Goal: Contribute content: Contribute content

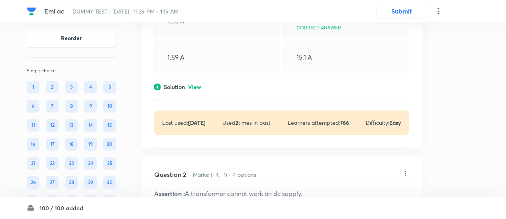
scroll to position [126, 0]
click at [199, 87] on p "View" at bounding box center [194, 87] width 13 height 6
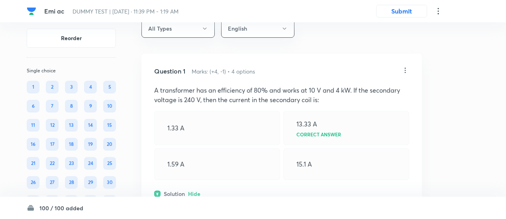
scroll to position [22, 0]
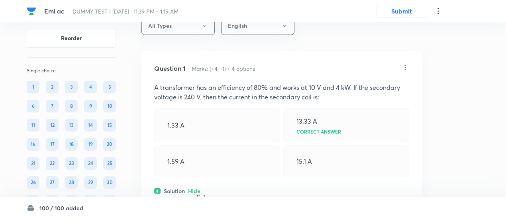
click at [405, 70] on icon at bounding box center [404, 67] width 1 height 5
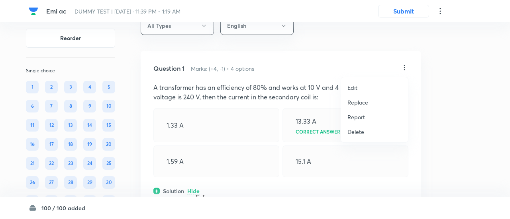
click at [352, 103] on p "Replace" at bounding box center [357, 102] width 21 height 8
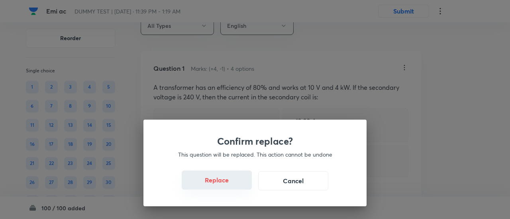
click at [228, 181] on button "Replace" at bounding box center [217, 180] width 70 height 19
click at [228, 184] on button "Replace" at bounding box center [217, 180] width 70 height 19
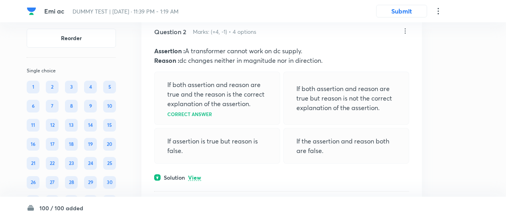
scroll to position [382, 0]
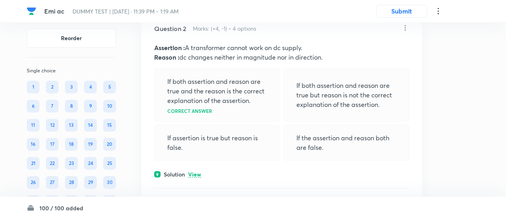
click at [197, 172] on p "View" at bounding box center [194, 175] width 13 height 6
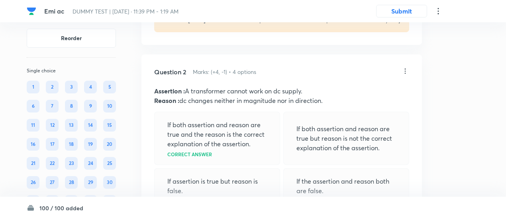
scroll to position [337, 0]
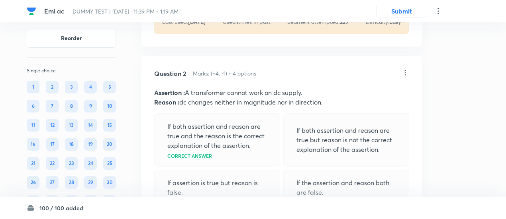
click at [407, 72] on icon at bounding box center [405, 73] width 8 height 8
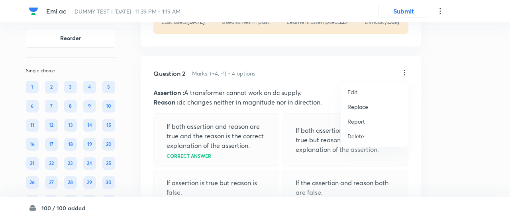
click at [359, 109] on p "Replace" at bounding box center [357, 107] width 21 height 8
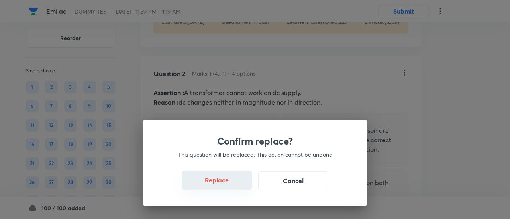
click at [225, 187] on button "Replace" at bounding box center [217, 180] width 70 height 19
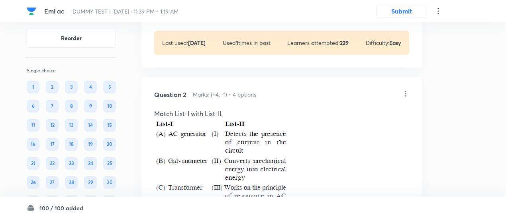
scroll to position [315, 0]
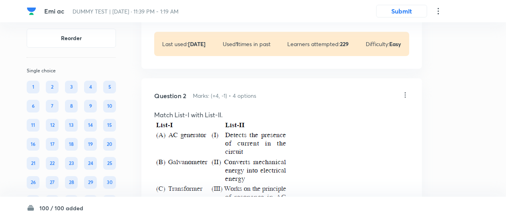
click at [405, 95] on icon at bounding box center [405, 95] width 8 height 8
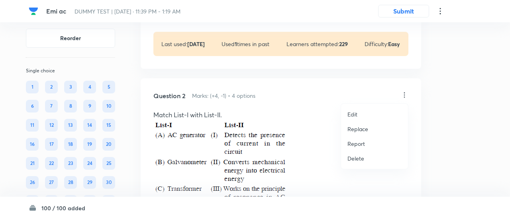
click at [361, 128] on p "Replace" at bounding box center [357, 129] width 21 height 8
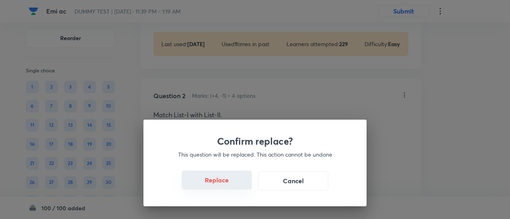
click at [227, 182] on button "Replace" at bounding box center [217, 180] width 70 height 19
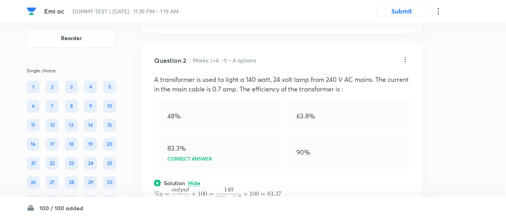
scroll to position [350, 0]
click at [404, 59] on icon at bounding box center [405, 61] width 8 height 8
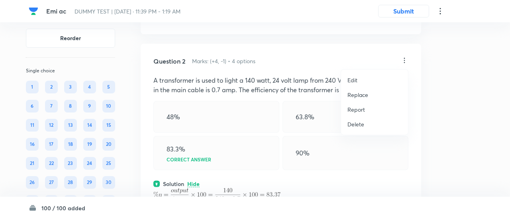
click at [361, 95] on p "Replace" at bounding box center [357, 95] width 21 height 8
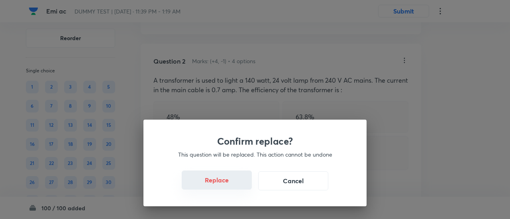
click at [217, 185] on button "Replace" at bounding box center [217, 180] width 70 height 19
click at [217, 185] on button "Replace" at bounding box center [217, 181] width 70 height 19
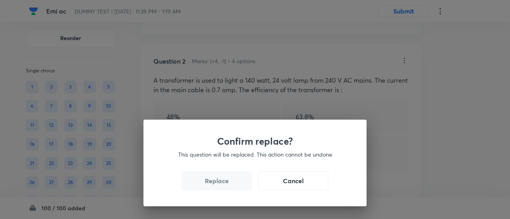
click at [217, 185] on button "Replace" at bounding box center [217, 181] width 70 height 19
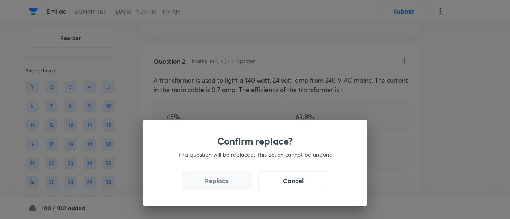
click at [217, 185] on button "Replace" at bounding box center [217, 181] width 70 height 19
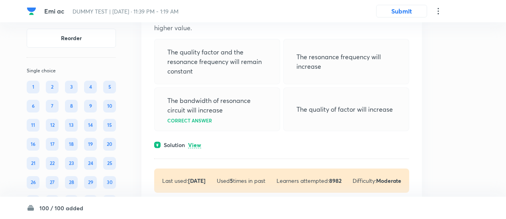
scroll to position [715, 0]
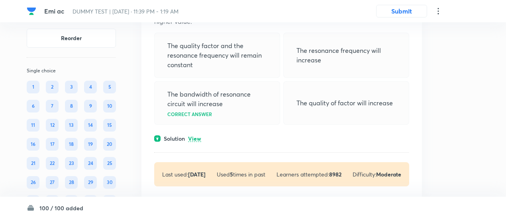
click at [196, 139] on p "View" at bounding box center [194, 139] width 13 height 6
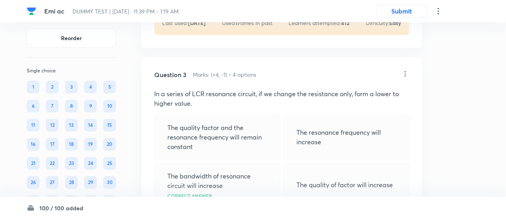
scroll to position [632, 0]
click at [405, 74] on icon at bounding box center [405, 75] width 8 height 8
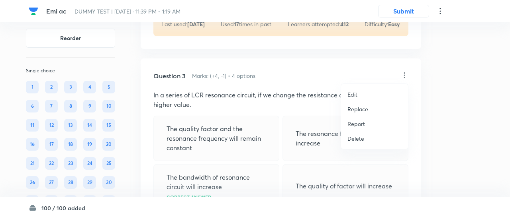
click at [355, 107] on p "Replace" at bounding box center [357, 109] width 21 height 8
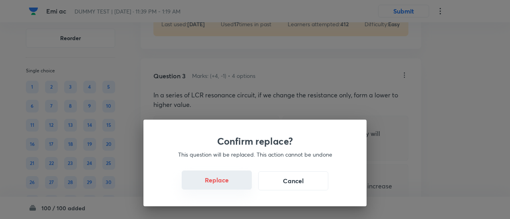
click at [221, 184] on button "Replace" at bounding box center [217, 180] width 70 height 19
click at [221, 184] on button "Replace" at bounding box center [217, 181] width 70 height 19
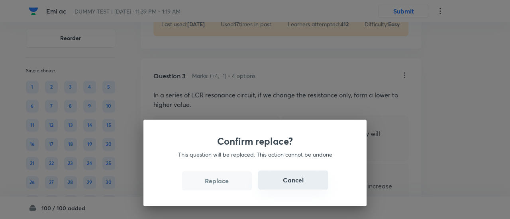
click at [295, 180] on button "Cancel" at bounding box center [293, 180] width 70 height 19
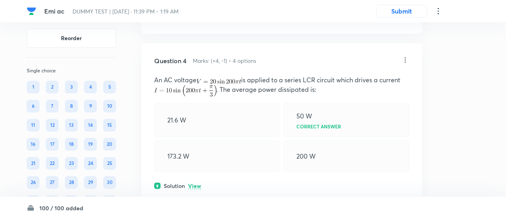
scroll to position [962, 0]
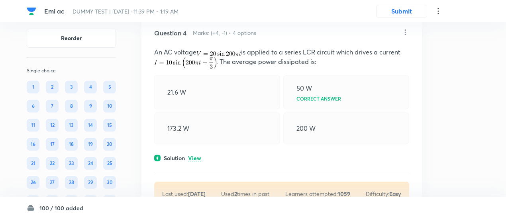
click at [198, 156] on p "View" at bounding box center [194, 159] width 13 height 6
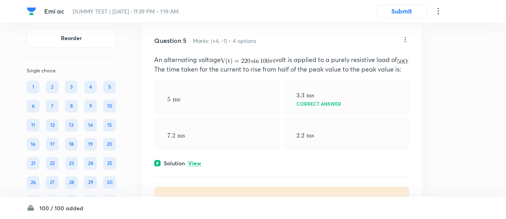
scroll to position [1223, 0]
click at [199, 166] on p "View" at bounding box center [194, 163] width 13 height 6
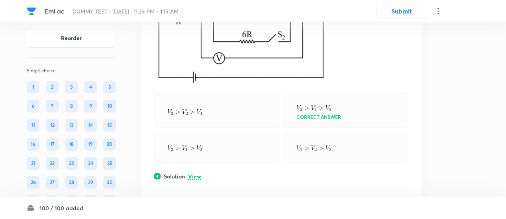
scroll to position [1574, 0]
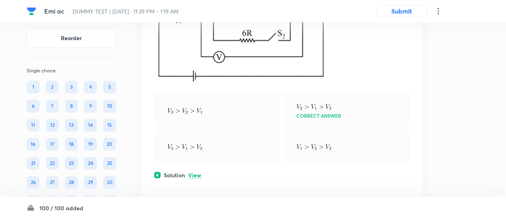
click at [198, 179] on p "View" at bounding box center [194, 176] width 13 height 6
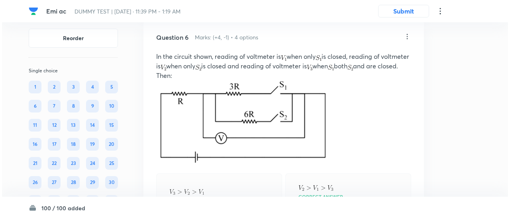
scroll to position [1492, 0]
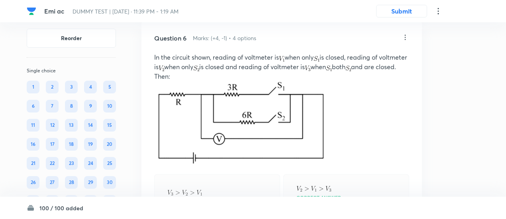
click at [406, 41] on icon at bounding box center [405, 37] width 8 height 8
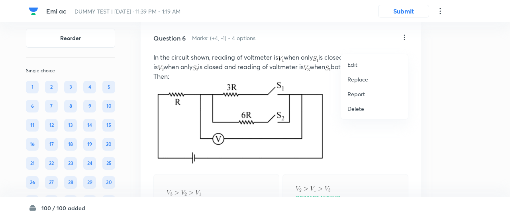
click at [359, 80] on p "Replace" at bounding box center [357, 79] width 21 height 8
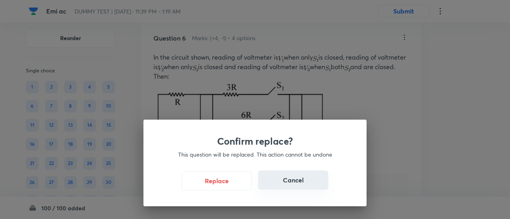
click at [289, 181] on button "Cancel" at bounding box center [293, 180] width 70 height 19
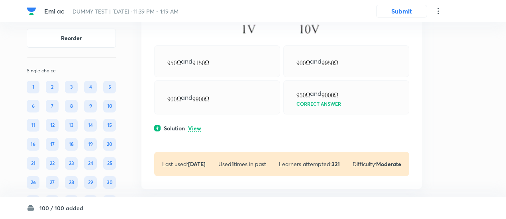
scroll to position [1993, 0]
click at [193, 131] on p "View" at bounding box center [194, 128] width 13 height 6
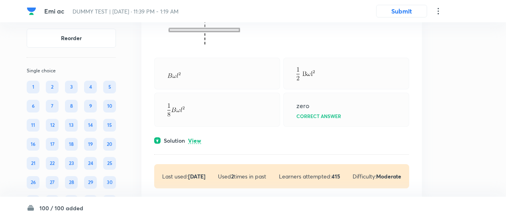
scroll to position [2324, 0]
click at [193, 144] on p "View" at bounding box center [194, 141] width 13 height 6
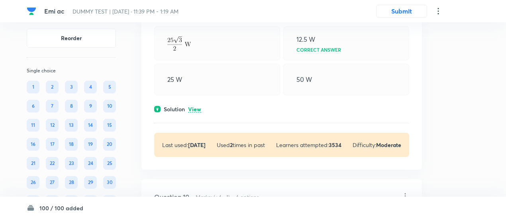
scroll to position [2715, 0]
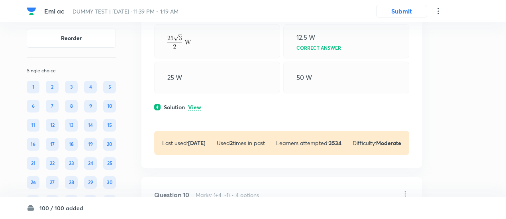
click at [194, 111] on p "View" at bounding box center [194, 108] width 13 height 6
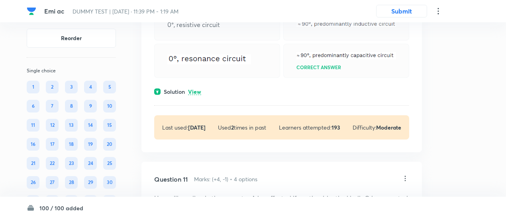
scroll to position [3002, 0]
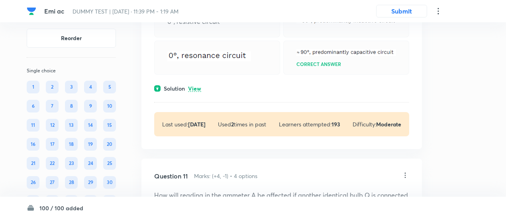
click at [197, 108] on div "Question 10 Marks: (+4, -1) • 4 options 0°, resistive circuit Correct answer So…" at bounding box center [281, 48] width 280 height 199
click at [196, 92] on p "View" at bounding box center [194, 89] width 13 height 6
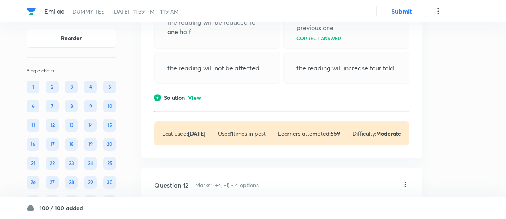
scroll to position [3401, 0]
click at [197, 101] on p "View" at bounding box center [194, 98] width 13 height 6
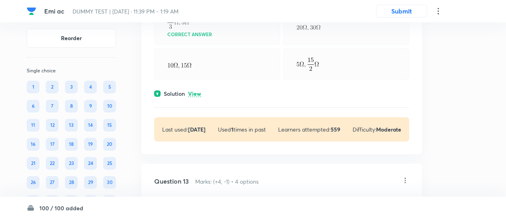
scroll to position [3775, 0]
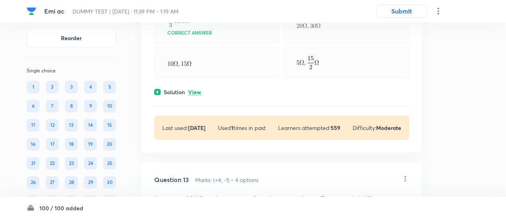
click at [191, 96] on p "View" at bounding box center [194, 93] width 13 height 6
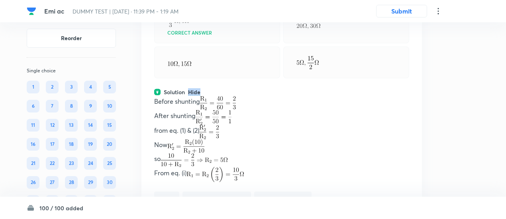
click at [191, 96] on p "Hide" at bounding box center [194, 93] width 12 height 6
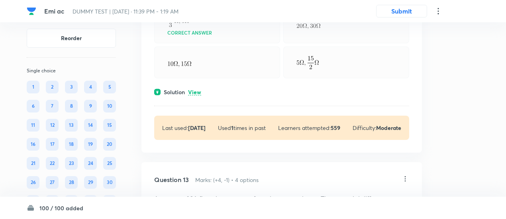
click at [191, 96] on p "View" at bounding box center [194, 93] width 13 height 6
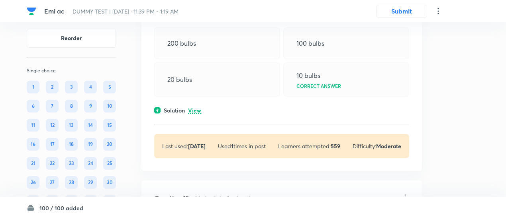
click at [193, 114] on p "View" at bounding box center [194, 111] width 13 height 6
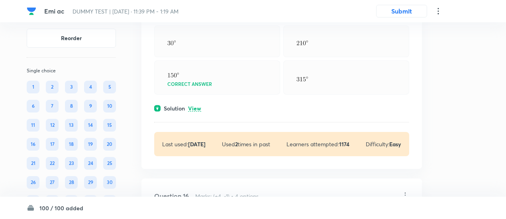
scroll to position [4680, 0]
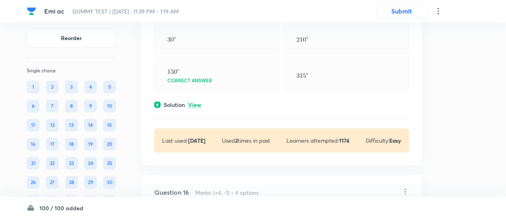
click at [194, 108] on p "View" at bounding box center [194, 105] width 13 height 6
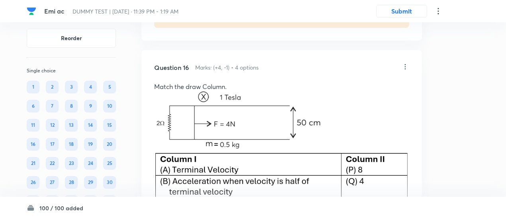
scroll to position [4862, 0]
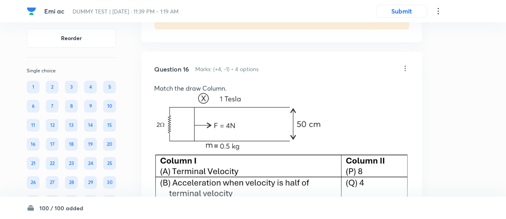
click at [404, 72] on icon at bounding box center [405, 68] width 8 height 8
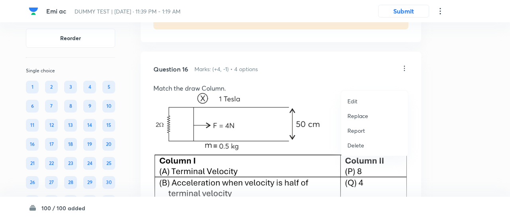
click at [354, 118] on p "Replace" at bounding box center [357, 116] width 21 height 8
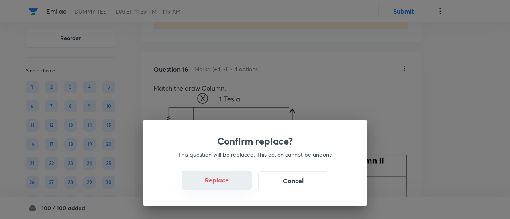
click at [218, 185] on button "Replace" at bounding box center [217, 180] width 70 height 19
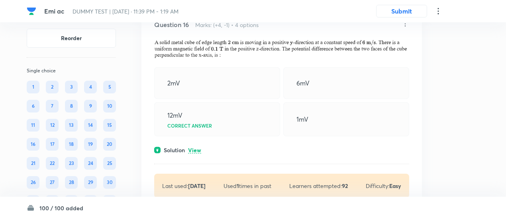
scroll to position [4996, 0]
click at [193, 153] on p "View" at bounding box center [194, 150] width 13 height 6
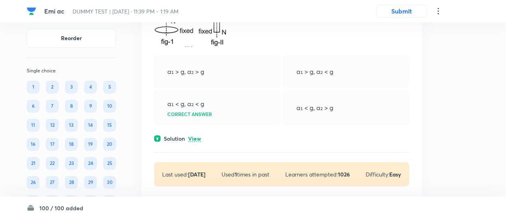
scroll to position [5325, 0]
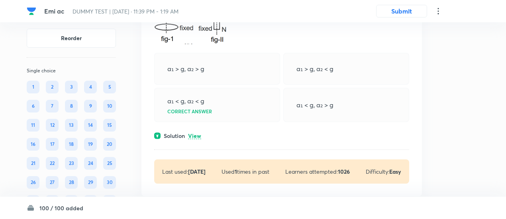
click at [196, 139] on p "View" at bounding box center [194, 136] width 13 height 6
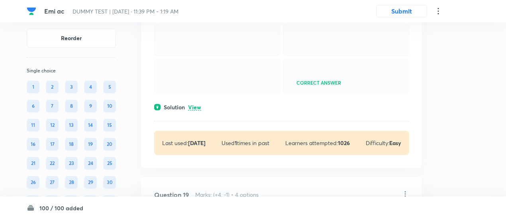
scroll to position [5803, 0]
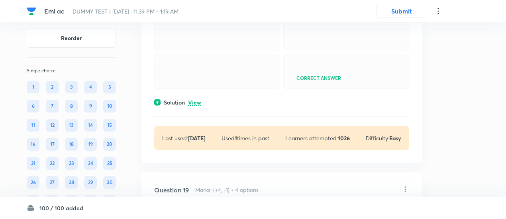
click at [196, 135] on div "Question 18 Marks: (+4, -1) • 4 options A copper rod AB of length L, pivoted at…" at bounding box center [281, 29] width 280 height 268
click at [196, 106] on p "View" at bounding box center [194, 103] width 13 height 6
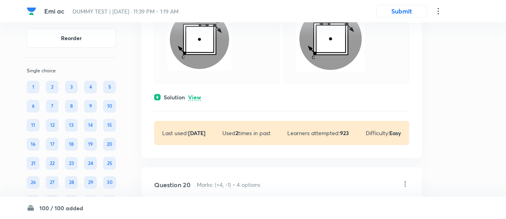
scroll to position [6400, 0]
click at [196, 100] on p "View" at bounding box center [194, 97] width 13 height 6
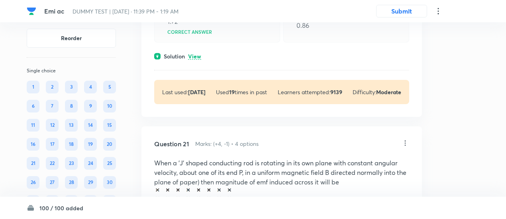
scroll to position [6705, 0]
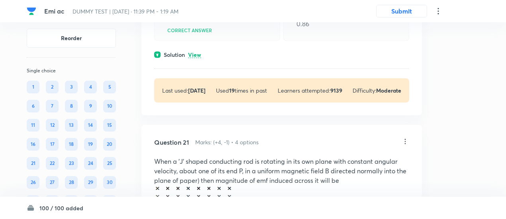
click at [199, 58] on p "View" at bounding box center [194, 55] width 13 height 6
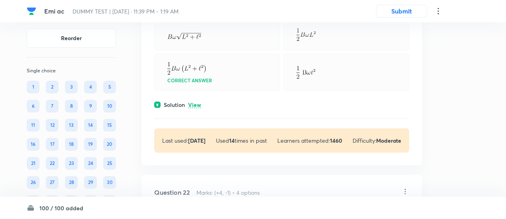
scroll to position [6993, 0]
click at [199, 107] on p "View" at bounding box center [194, 105] width 13 height 6
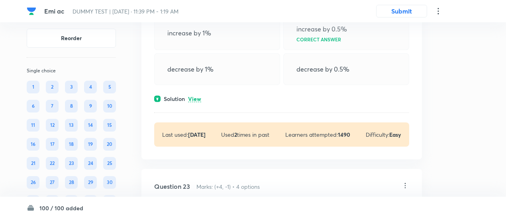
scroll to position [7293, 0]
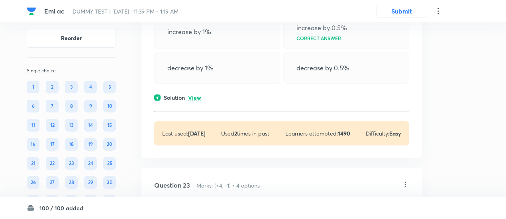
click at [199, 101] on p "View" at bounding box center [194, 98] width 13 height 6
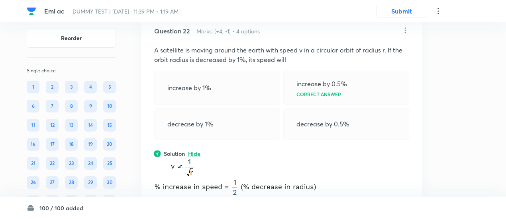
scroll to position [7237, 0]
click at [404, 33] on icon at bounding box center [404, 30] width 1 height 5
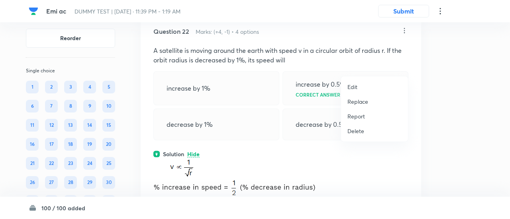
click at [359, 100] on p "Replace" at bounding box center [357, 102] width 21 height 8
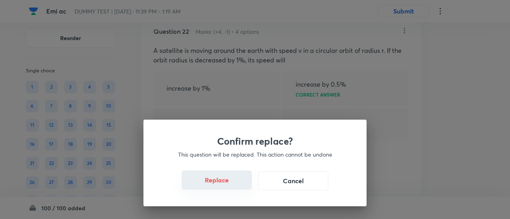
click at [227, 189] on button "Replace" at bounding box center [217, 180] width 70 height 19
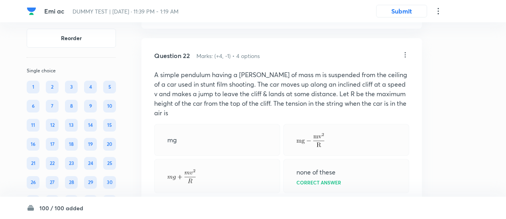
scroll to position [7212, 0]
click at [404, 59] on icon at bounding box center [405, 55] width 8 height 8
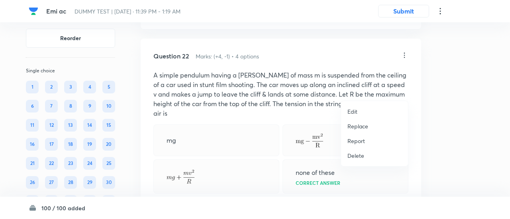
click at [358, 124] on p "Replace" at bounding box center [357, 126] width 21 height 8
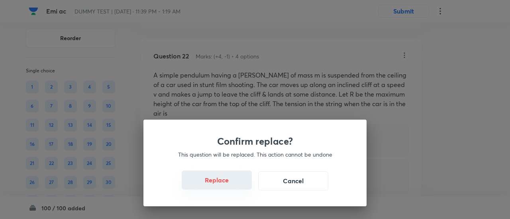
click at [223, 184] on button "Replace" at bounding box center [217, 180] width 70 height 19
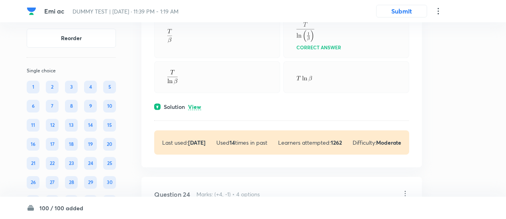
scroll to position [7573, 0]
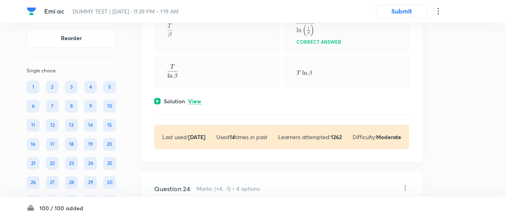
click at [192, 105] on p "View" at bounding box center [194, 102] width 13 height 6
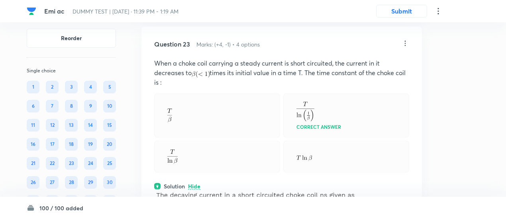
scroll to position [7487, 0]
click at [193, 88] on p "When a choke coil carrying a steady current is short circuited, the current in …" at bounding box center [281, 73] width 255 height 29
click at [406, 48] on icon at bounding box center [405, 44] width 8 height 8
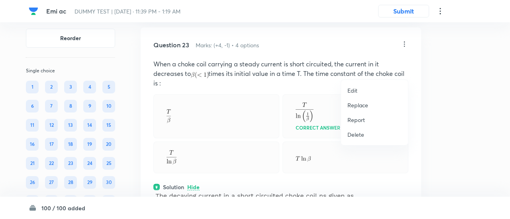
click at [359, 106] on p "Replace" at bounding box center [357, 105] width 21 height 8
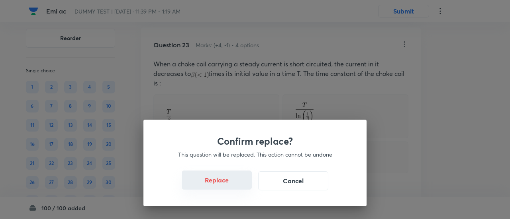
click at [232, 190] on button "Replace" at bounding box center [217, 180] width 70 height 19
click at [232, 190] on button "Replace" at bounding box center [217, 181] width 70 height 19
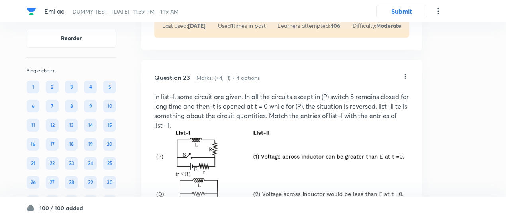
scroll to position [7454, 0]
click at [404, 81] on icon at bounding box center [405, 77] width 8 height 8
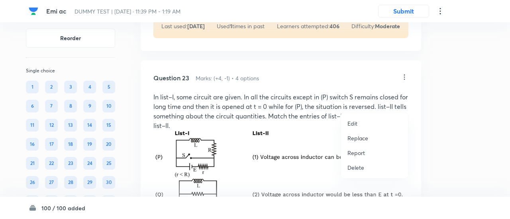
click at [354, 138] on p "Replace" at bounding box center [357, 138] width 21 height 8
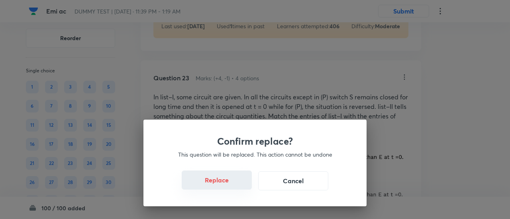
click at [224, 185] on button "Replace" at bounding box center [217, 180] width 70 height 19
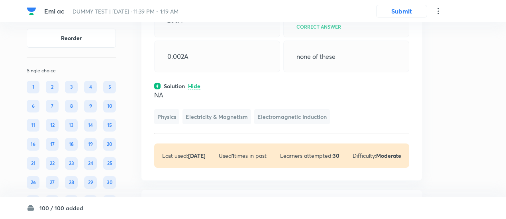
scroll to position [7506, 0]
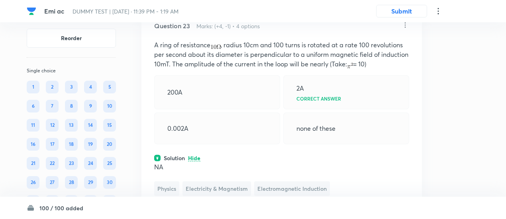
click at [408, 29] on icon at bounding box center [405, 25] width 8 height 8
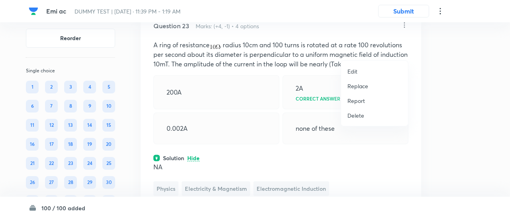
click at [358, 87] on p "Replace" at bounding box center [357, 86] width 21 height 8
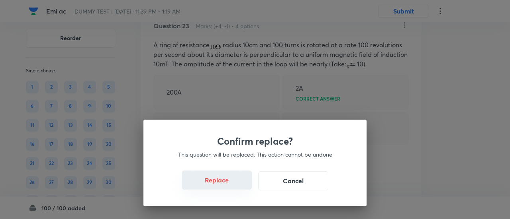
click at [222, 181] on button "Replace" at bounding box center [217, 180] width 70 height 19
click at [224, 186] on button "Replace" at bounding box center [217, 180] width 70 height 19
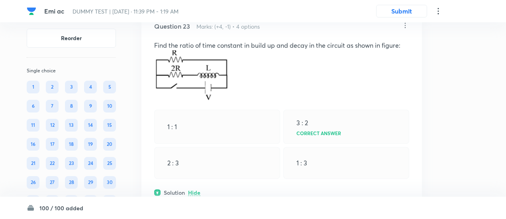
scroll to position [7504, 0]
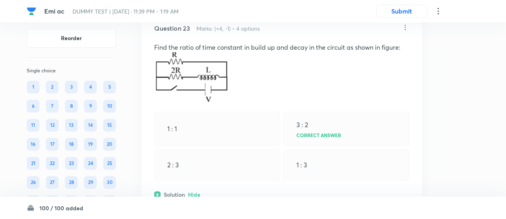
click at [404, 31] on icon at bounding box center [405, 27] width 8 height 8
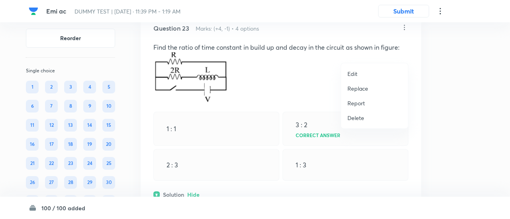
click at [359, 89] on p "Replace" at bounding box center [357, 88] width 21 height 8
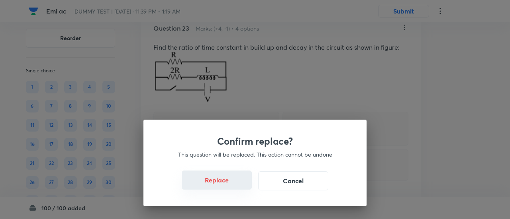
click at [225, 186] on button "Replace" at bounding box center [217, 180] width 70 height 19
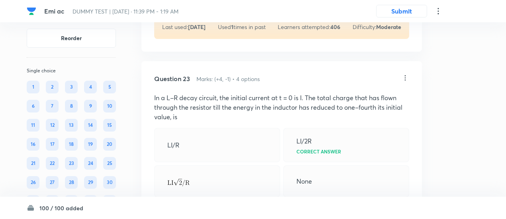
scroll to position [7449, 0]
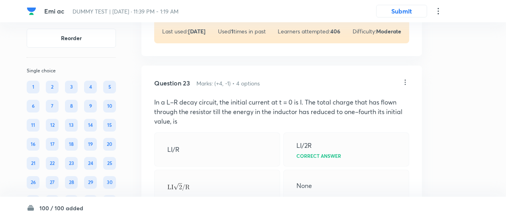
click at [404, 86] on icon at bounding box center [405, 82] width 8 height 8
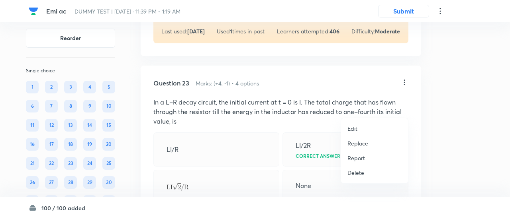
click at [361, 144] on p "Replace" at bounding box center [357, 143] width 21 height 8
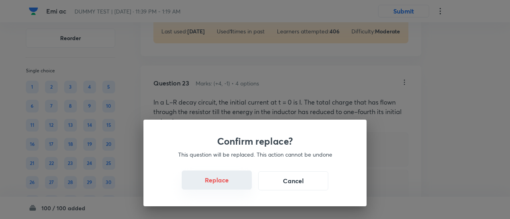
click at [230, 185] on button "Replace" at bounding box center [217, 180] width 70 height 19
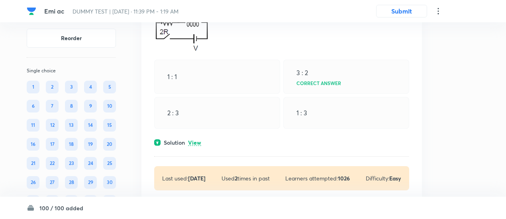
scroll to position [7822, 0]
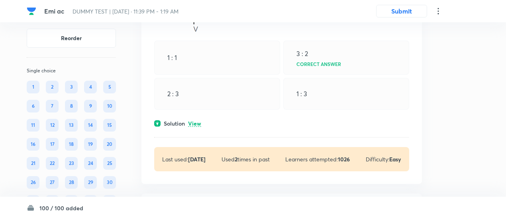
click at [195, 127] on p "View" at bounding box center [194, 124] width 13 height 6
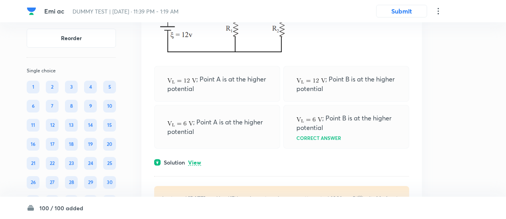
scroll to position [8161, 0]
click at [193, 165] on p "View" at bounding box center [194, 162] width 13 height 6
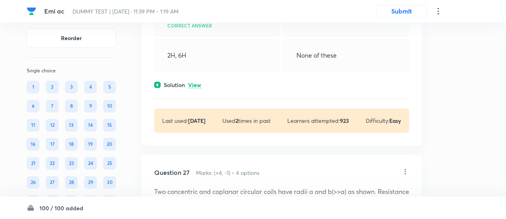
scroll to position [8534, 0]
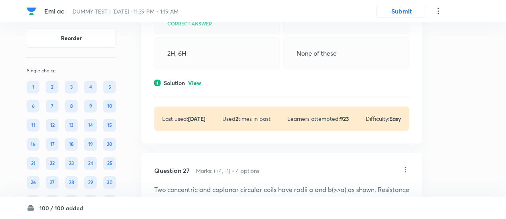
click at [197, 86] on p "View" at bounding box center [194, 83] width 13 height 6
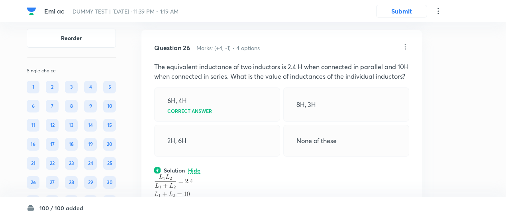
scroll to position [8445, 0]
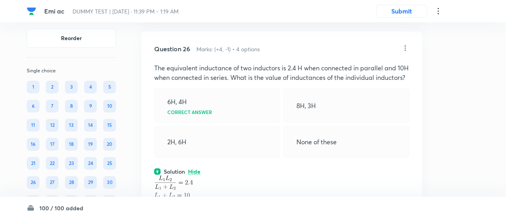
click at [406, 52] on icon at bounding box center [405, 48] width 8 height 8
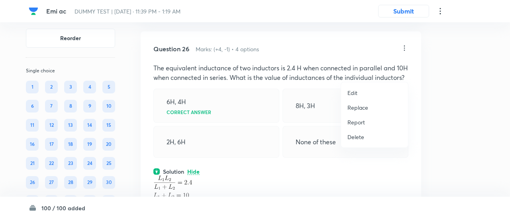
click at [352, 108] on p "Replace" at bounding box center [357, 108] width 21 height 8
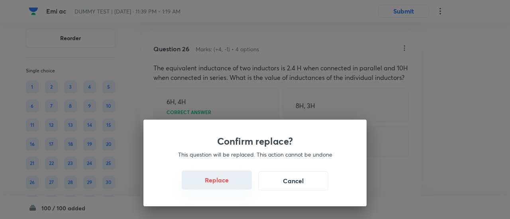
click at [220, 184] on button "Replace" at bounding box center [217, 180] width 70 height 19
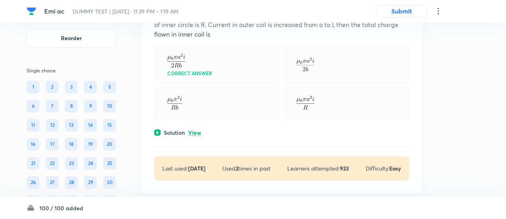
scroll to position [8906, 0]
click at [197, 135] on p "View" at bounding box center [194, 132] width 13 height 6
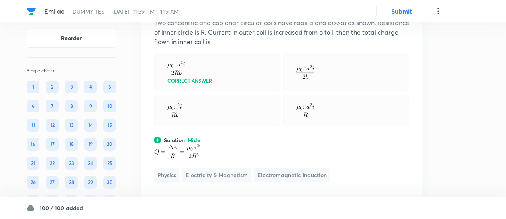
scroll to position [8897, 0]
click at [211, 85] on div "Question 27 Marks: (+4, -1) • 4 options Two concentric and coplanar circular co…" at bounding box center [281, 112] width 280 height 253
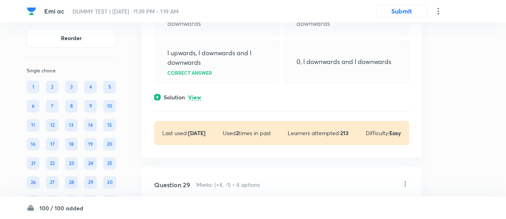
scroll to position [9295, 0]
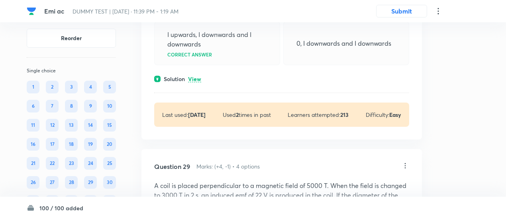
click at [201, 82] on p "View" at bounding box center [194, 79] width 13 height 6
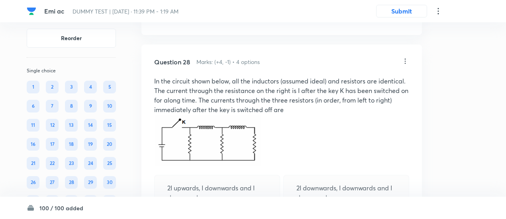
scroll to position [9077, 0]
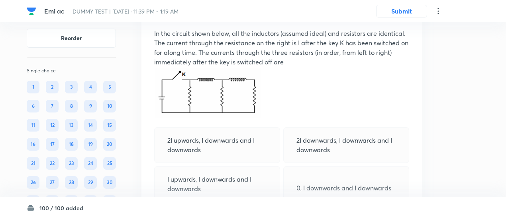
click at [404, 110] on p at bounding box center [281, 94] width 255 height 54
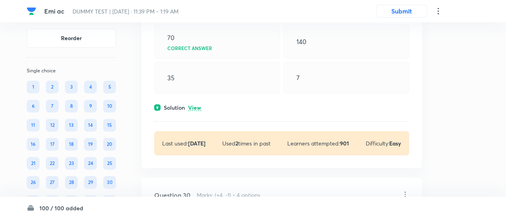
scroll to position [9652, 0]
click at [189, 111] on p "View" at bounding box center [194, 108] width 13 height 6
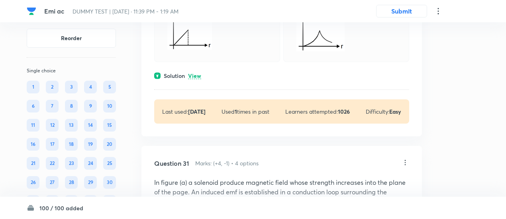
scroll to position [10162, 0]
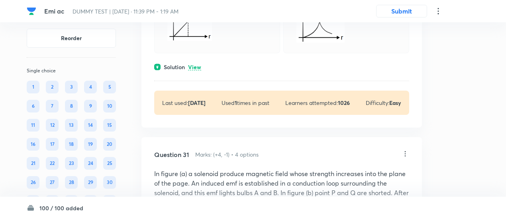
click at [197, 70] on p "View" at bounding box center [194, 67] width 13 height 6
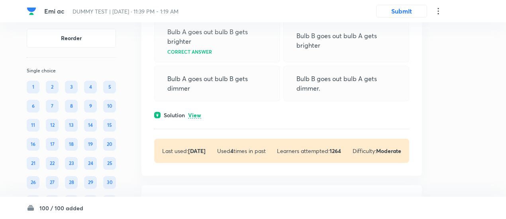
scroll to position [10501, 0]
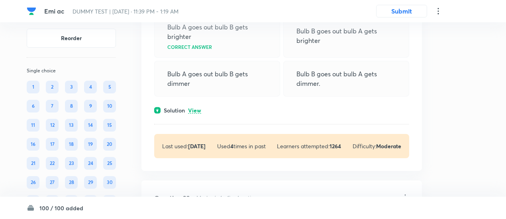
click at [193, 114] on p "View" at bounding box center [194, 111] width 13 height 6
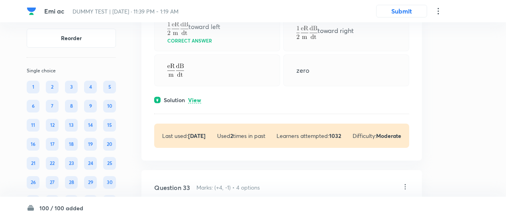
scroll to position [10859, 0]
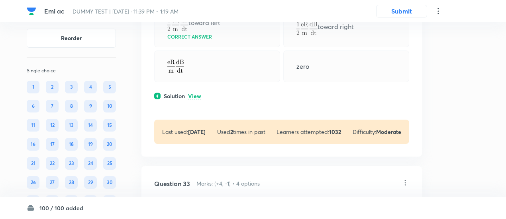
click at [195, 100] on p "View" at bounding box center [194, 97] width 13 height 6
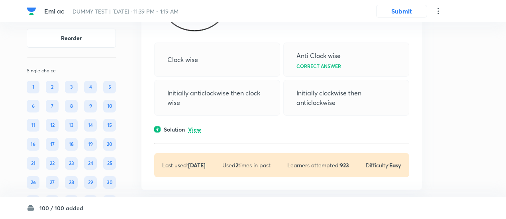
scroll to position [11292, 0]
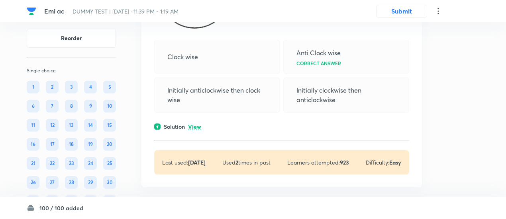
click at [195, 131] on div "Solution View" at bounding box center [281, 127] width 255 height 8
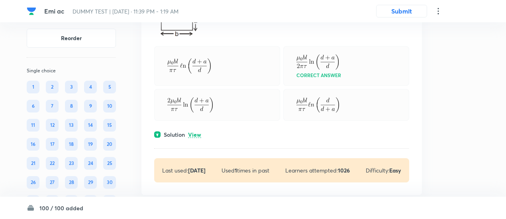
scroll to position [11587, 0]
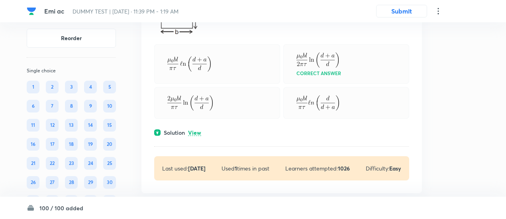
click at [193, 136] on p "View" at bounding box center [194, 133] width 13 height 6
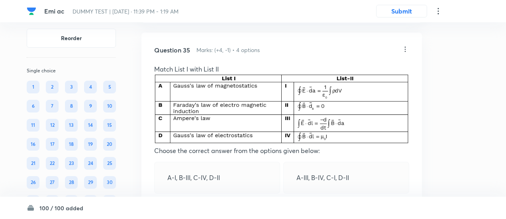
scroll to position [11887, 0]
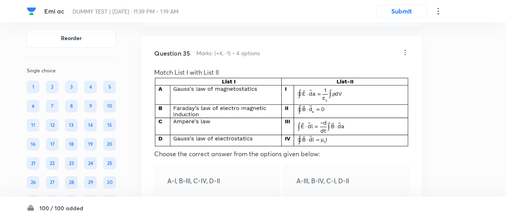
click at [405, 57] on icon at bounding box center [405, 53] width 8 height 8
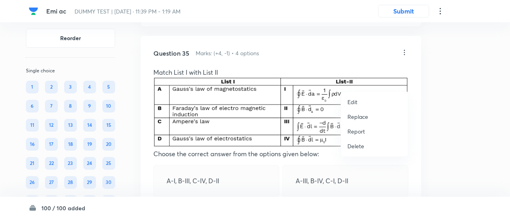
click at [361, 113] on p "Replace" at bounding box center [357, 117] width 21 height 8
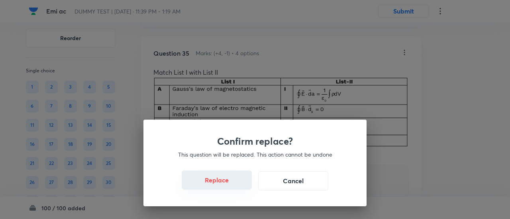
click at [232, 178] on button "Replace" at bounding box center [217, 180] width 70 height 19
click at [228, 185] on button "Replace" at bounding box center [217, 180] width 70 height 19
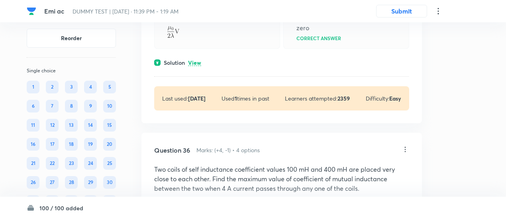
scroll to position [12029, 0]
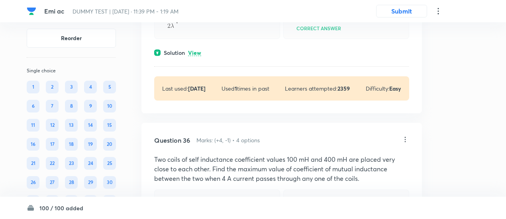
click at [201, 57] on div "Solution View" at bounding box center [281, 53] width 255 height 8
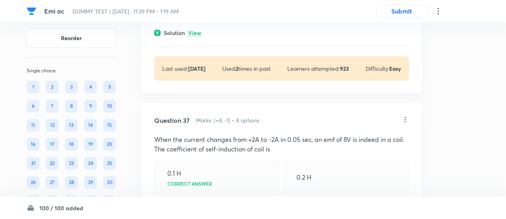
scroll to position [12317, 0]
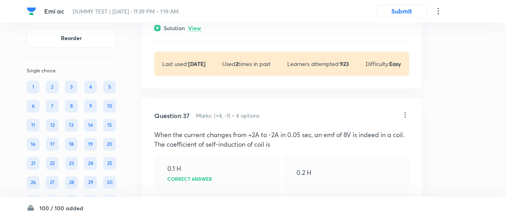
click at [201, 31] on p "View" at bounding box center [194, 28] width 13 height 6
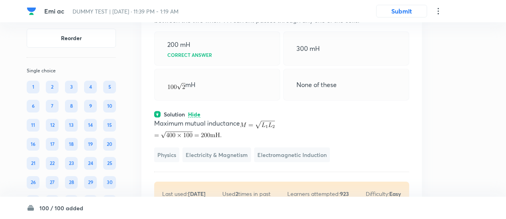
scroll to position [12225, 0]
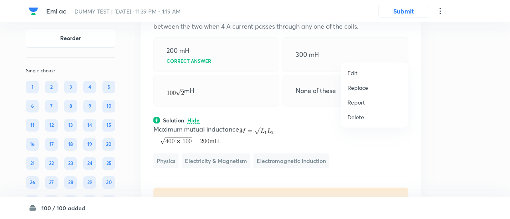
click at [364, 85] on p "Replace" at bounding box center [357, 88] width 21 height 8
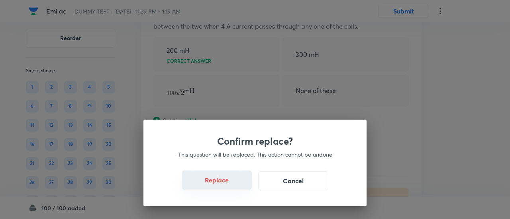
click at [227, 182] on button "Replace" at bounding box center [217, 180] width 70 height 19
click at [227, 182] on button "Replace" at bounding box center [217, 181] width 70 height 19
click at [225, 186] on button "Replace" at bounding box center [217, 180] width 70 height 19
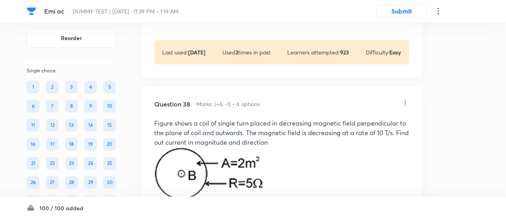
scroll to position [12750, 0]
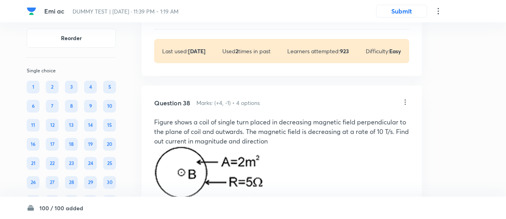
drag, startPoint x: 196, startPoint y: 95, endPoint x: 196, endPoint y: 89, distance: 6.0
click at [196, 19] on p "View" at bounding box center [194, 16] width 13 height 6
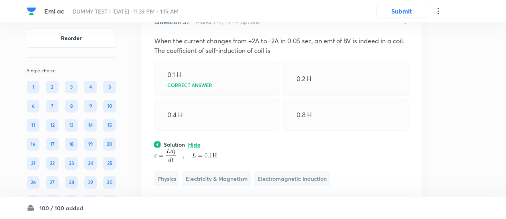
scroll to position [12619, 0]
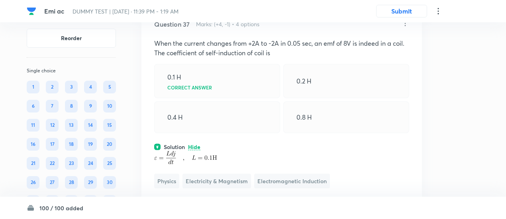
click at [406, 27] on icon at bounding box center [405, 24] width 8 height 8
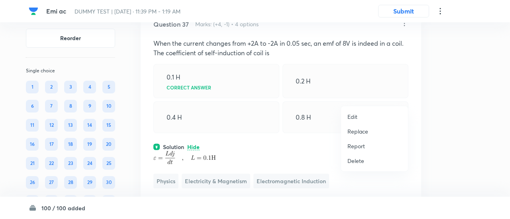
click at [364, 130] on p "Replace" at bounding box center [357, 131] width 21 height 8
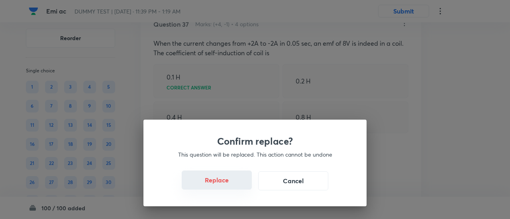
click at [222, 184] on button "Replace" at bounding box center [217, 180] width 70 height 19
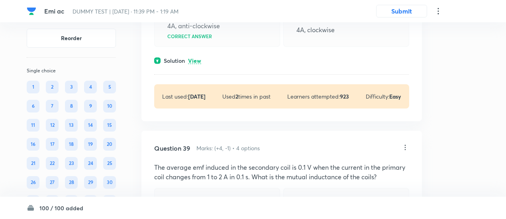
scroll to position [13049, 0]
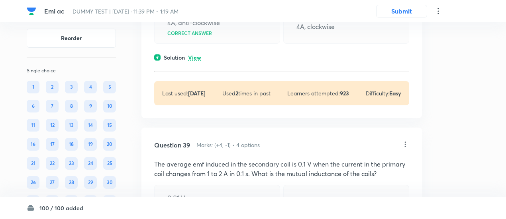
click at [198, 61] on p "View" at bounding box center [194, 58] width 13 height 6
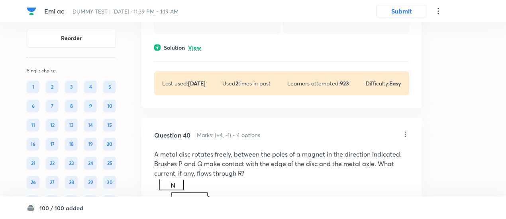
scroll to position [13433, 0]
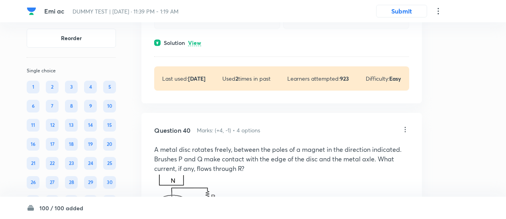
click at [198, 46] on p "View" at bounding box center [194, 43] width 13 height 6
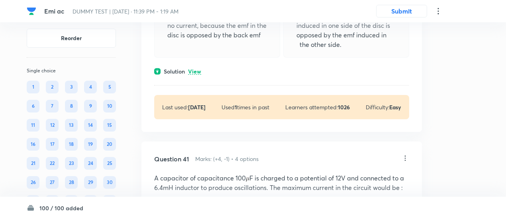
scroll to position [13763, 0]
click at [196, 74] on p "View" at bounding box center [194, 71] width 13 height 6
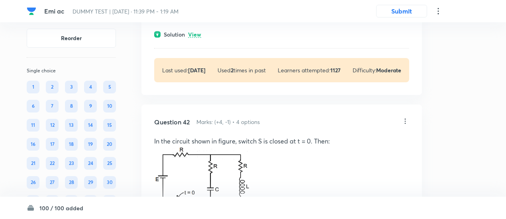
scroll to position [14186, 0]
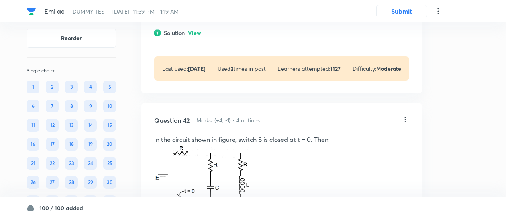
click at [196, 36] on p "View" at bounding box center [194, 33] width 13 height 6
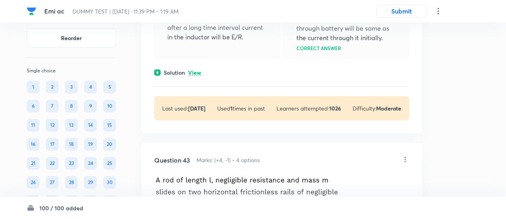
scroll to position [14549, 0]
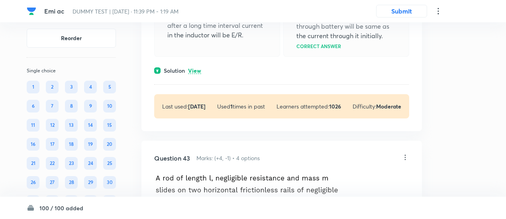
click at [193, 74] on p "View" at bounding box center [194, 71] width 13 height 6
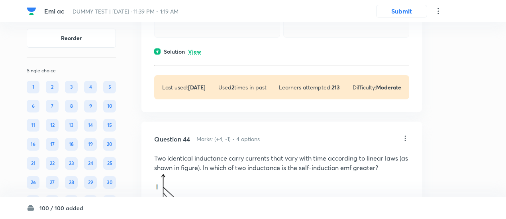
scroll to position [15052, 0]
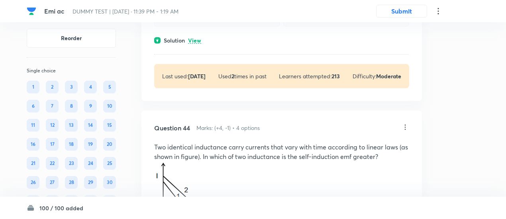
click at [193, 44] on p "View" at bounding box center [194, 41] width 13 height 6
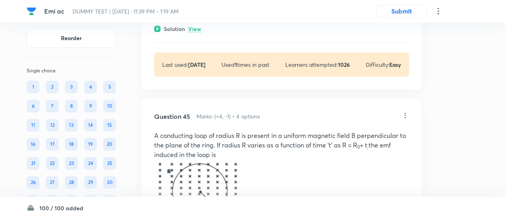
scroll to position [15393, 0]
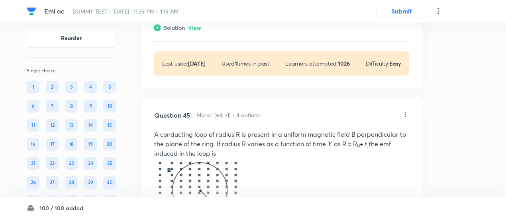
click at [195, 31] on p "View" at bounding box center [194, 28] width 13 height 6
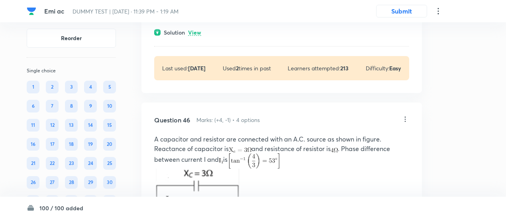
scroll to position [15756, 0]
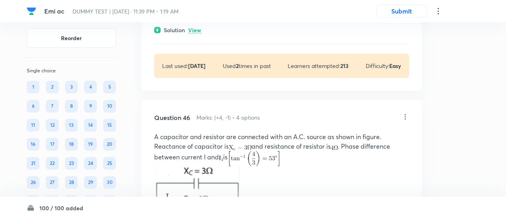
click at [195, 33] on p "View" at bounding box center [194, 30] width 13 height 6
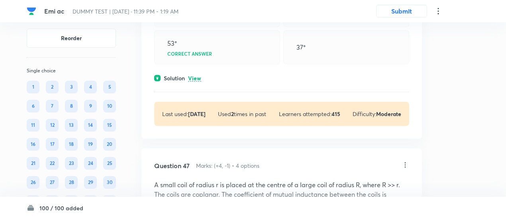
scroll to position [16112, 0]
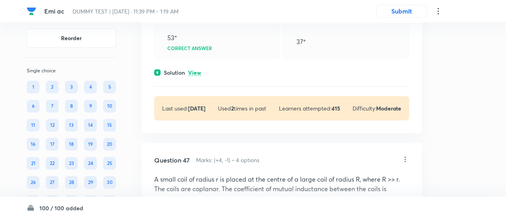
click at [196, 76] on p "View" at bounding box center [194, 73] width 13 height 6
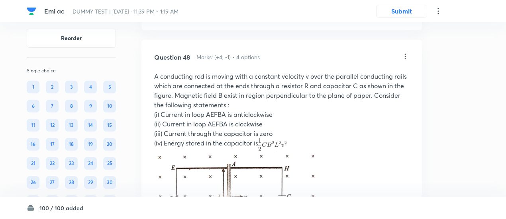
scroll to position [16511, 0]
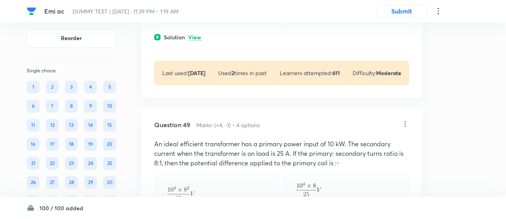
scroll to position [16899, 0]
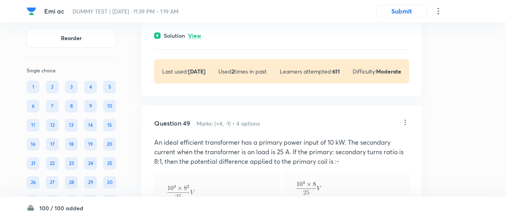
click at [193, 39] on p "View" at bounding box center [194, 36] width 13 height 6
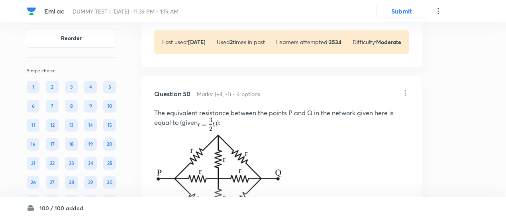
scroll to position [17284, 0]
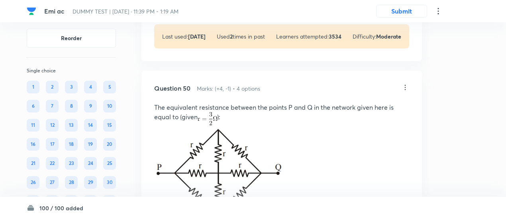
click at [194, 4] on p "View" at bounding box center [194, 1] width 13 height 6
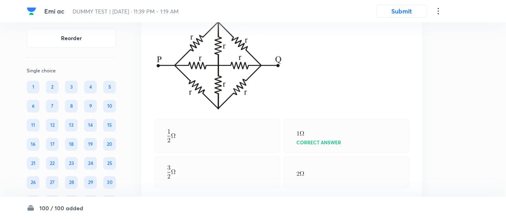
scroll to position [17473, 0]
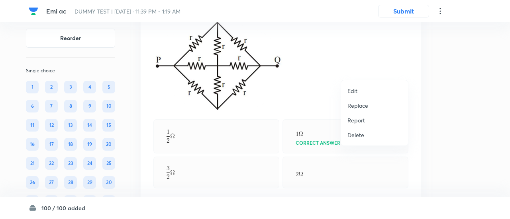
click at [363, 105] on p "Replace" at bounding box center [357, 106] width 21 height 8
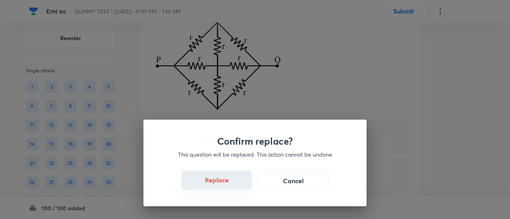
click at [229, 188] on button "Replace" at bounding box center [217, 180] width 70 height 19
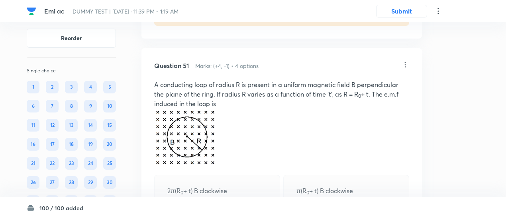
scroll to position [17619, 0]
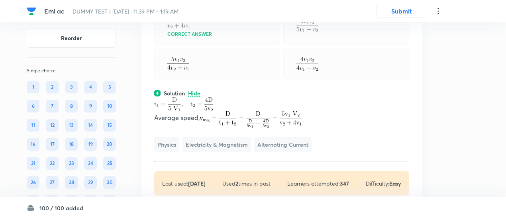
scroll to position [17500, 0]
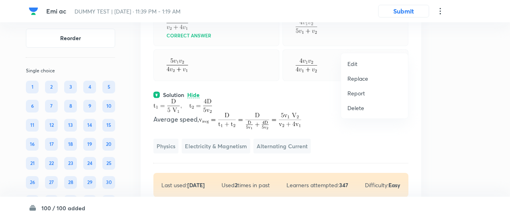
click at [361, 78] on p "Replace" at bounding box center [357, 78] width 21 height 8
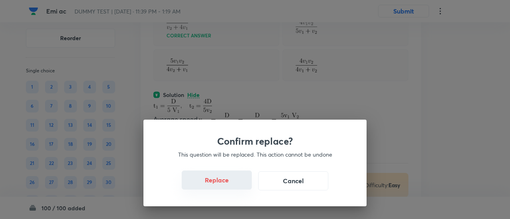
click at [219, 183] on button "Replace" at bounding box center [217, 180] width 70 height 19
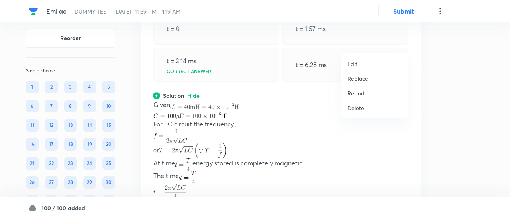
click at [352, 85] on li "Replace" at bounding box center [374, 78] width 67 height 15
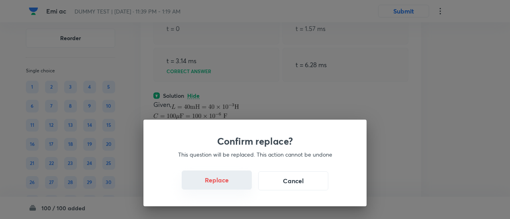
click at [221, 186] on button "Replace" at bounding box center [217, 180] width 70 height 19
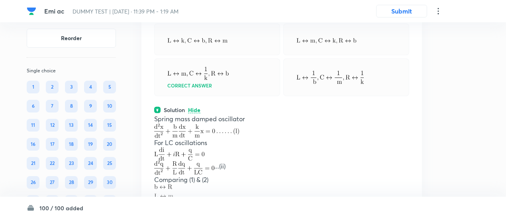
scroll to position [17479, 0]
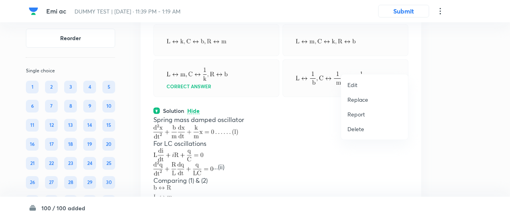
click at [365, 99] on p "Replace" at bounding box center [357, 100] width 21 height 8
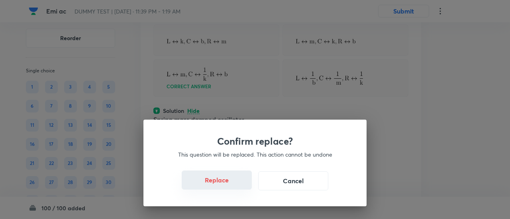
click at [231, 186] on button "Replace" at bounding box center [217, 180] width 70 height 19
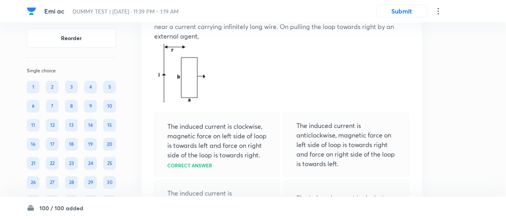
scroll to position [12215, 0]
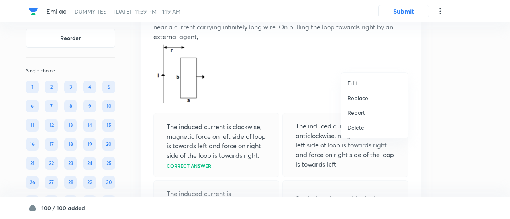
click at [357, 98] on p "Replace" at bounding box center [357, 98] width 21 height 8
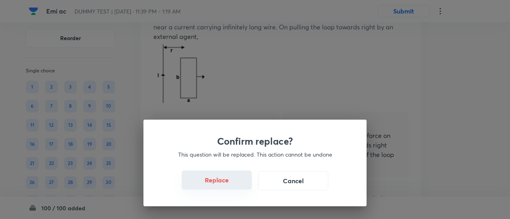
click at [224, 185] on button "Replace" at bounding box center [217, 180] width 70 height 19
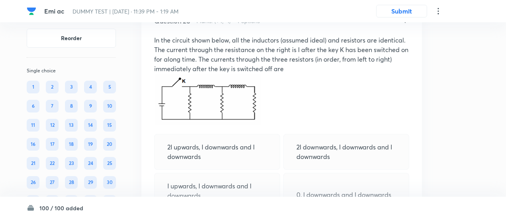
scroll to position [9143, 0]
click at [404, 25] on icon at bounding box center [405, 21] width 8 height 8
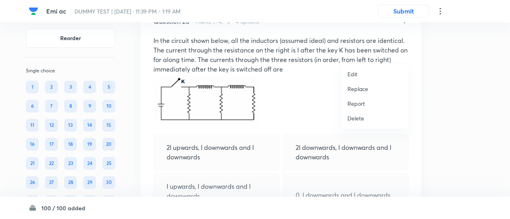
click at [368, 87] on li "Replace" at bounding box center [374, 89] width 67 height 15
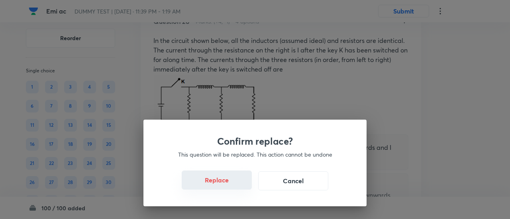
click at [242, 187] on button "Replace" at bounding box center [217, 180] width 70 height 19
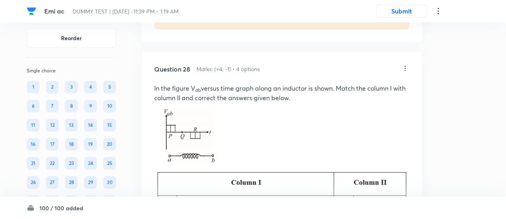
scroll to position [9092, 0]
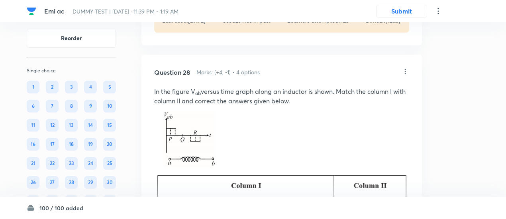
click at [403, 76] on icon at bounding box center [405, 72] width 8 height 8
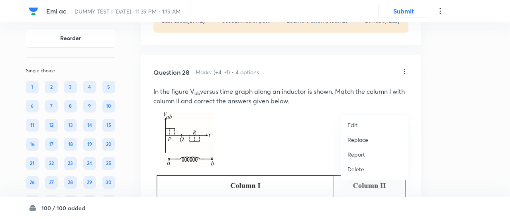
click at [361, 140] on p "Replace" at bounding box center [357, 140] width 21 height 8
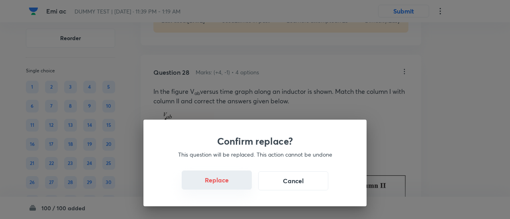
click at [222, 186] on button "Replace" at bounding box center [217, 180] width 70 height 19
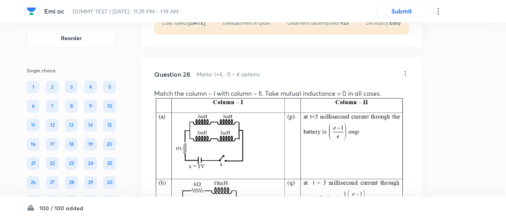
scroll to position [9089, 0]
click at [404, 78] on icon at bounding box center [405, 74] width 8 height 8
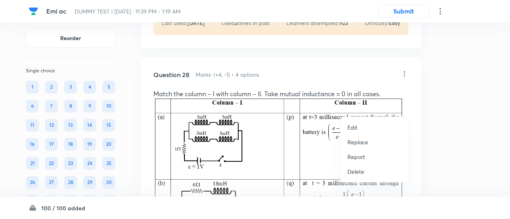
click at [354, 140] on p "Replace" at bounding box center [357, 142] width 21 height 8
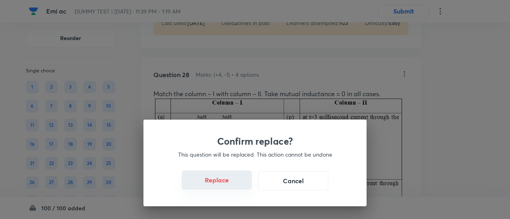
click at [227, 189] on button "Replace" at bounding box center [217, 180] width 70 height 19
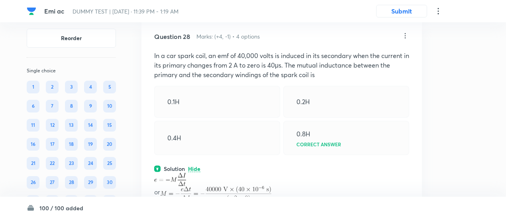
scroll to position [9123, 0]
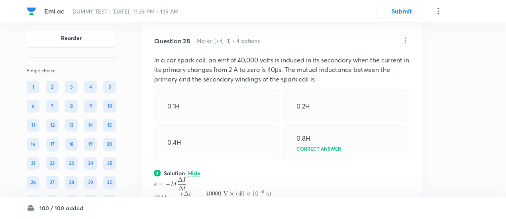
click at [405, 44] on icon at bounding box center [405, 40] width 8 height 8
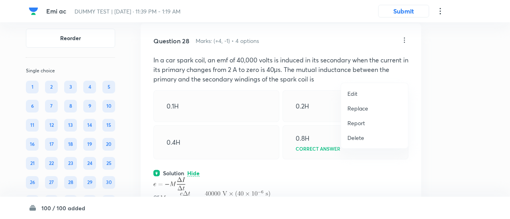
click at [353, 111] on p "Replace" at bounding box center [357, 108] width 21 height 8
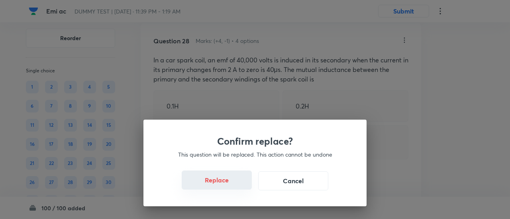
click at [215, 186] on button "Replace" at bounding box center [217, 180] width 70 height 19
click at [221, 186] on button "Replace" at bounding box center [217, 180] width 70 height 19
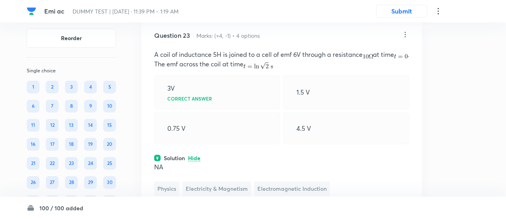
scroll to position [7496, 0]
click at [408, 39] on icon at bounding box center [405, 35] width 8 height 8
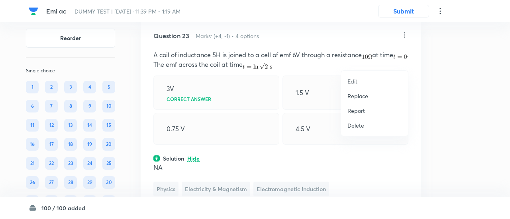
click at [363, 95] on p "Replace" at bounding box center [357, 96] width 21 height 8
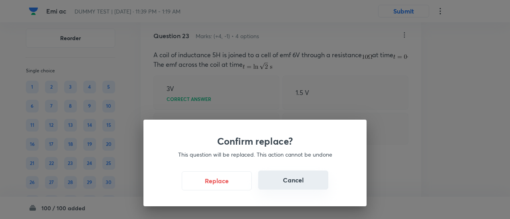
click at [309, 182] on button "Cancel" at bounding box center [293, 180] width 70 height 19
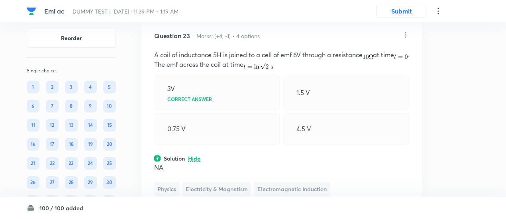
click at [280, 69] on p "A coil of inductance 5H is joined to a cell of emf 6V through a resistance at t…" at bounding box center [281, 59] width 255 height 19
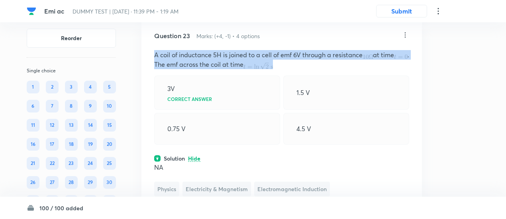
click at [280, 69] on p "A coil of inductance 5H is joined to a cell of emf 6V through a resistance at t…" at bounding box center [281, 59] width 255 height 19
copy p "A coil of inductance 5H is joined to a cell of emf 6V through a resistance at t…"
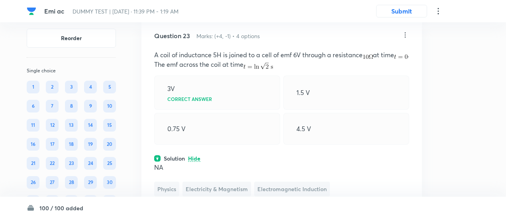
click at [408, 39] on icon at bounding box center [405, 35] width 8 height 8
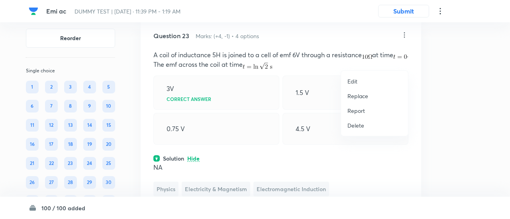
click at [404, 61] on div at bounding box center [255, 109] width 510 height 219
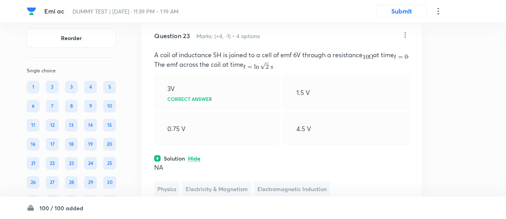
click at [407, 39] on icon at bounding box center [405, 35] width 8 height 8
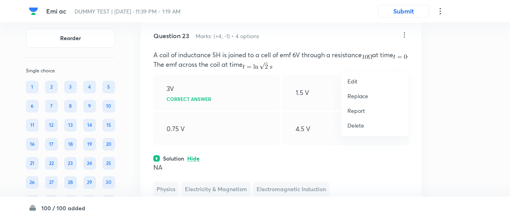
click at [350, 85] on p "Edit" at bounding box center [352, 81] width 10 height 8
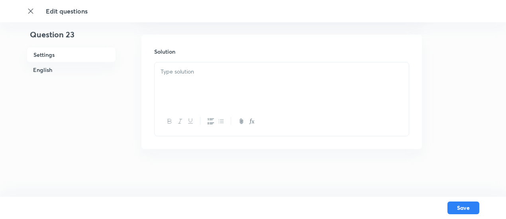
checkbox input "true"
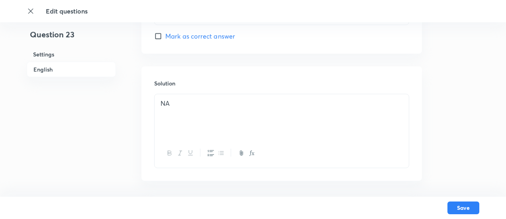
scroll to position [858, 0]
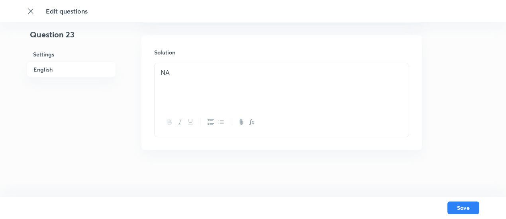
click at [299, 85] on div "NA" at bounding box center [281, 85] width 254 height 45
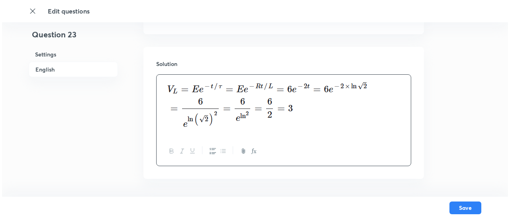
scroll to position [875, 0]
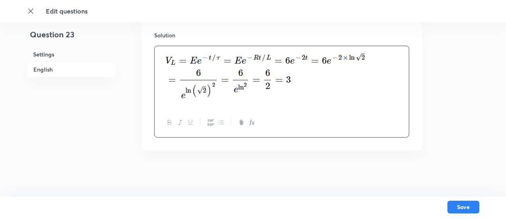
click at [455, 205] on button "Save" at bounding box center [463, 207] width 32 height 13
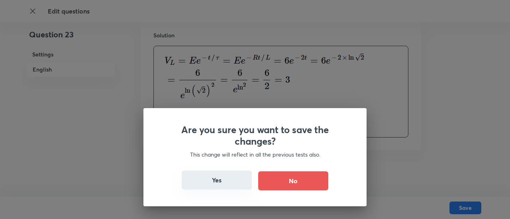
click at [225, 181] on button "Yes" at bounding box center [217, 180] width 70 height 19
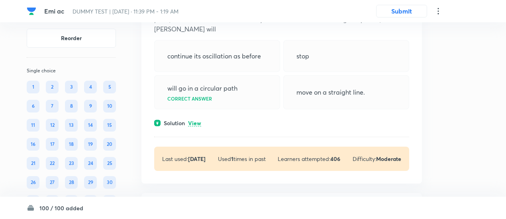
scroll to position [5729, 0]
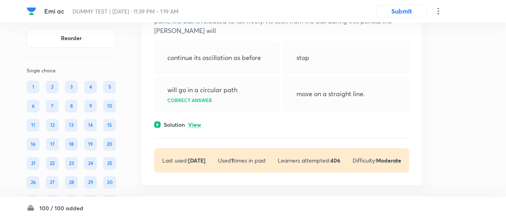
click at [201, 128] on p "View" at bounding box center [194, 125] width 13 height 6
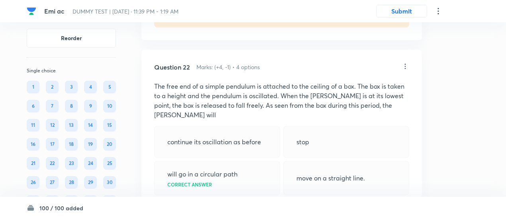
scroll to position [5643, 0]
click at [402, 71] on icon at bounding box center [405, 67] width 8 height 8
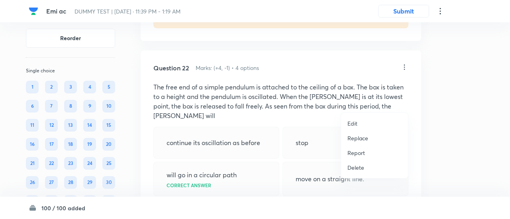
click at [359, 135] on p "Replace" at bounding box center [357, 138] width 21 height 8
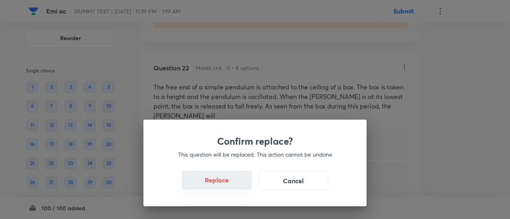
click at [218, 186] on button "Replace" at bounding box center [217, 180] width 70 height 19
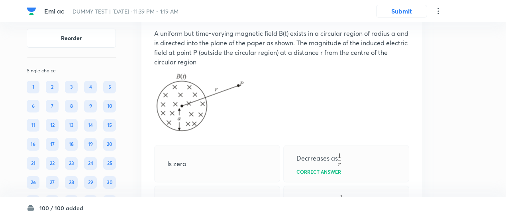
scroll to position [5694, 0]
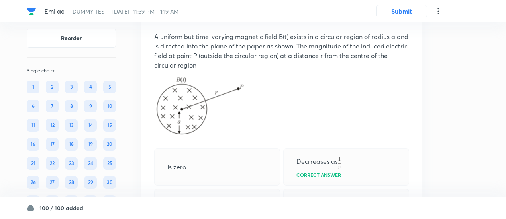
click at [404, 21] on icon at bounding box center [405, 17] width 8 height 8
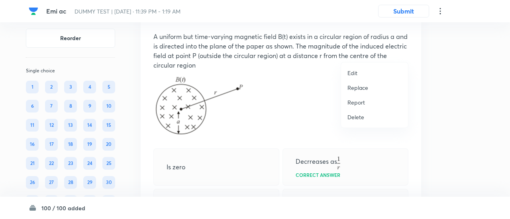
click at [356, 88] on p "Replace" at bounding box center [357, 88] width 21 height 8
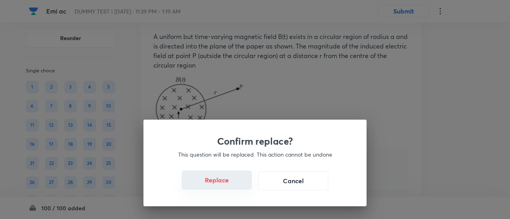
click at [221, 187] on button "Replace" at bounding box center [217, 180] width 70 height 19
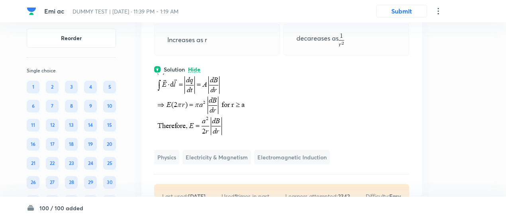
scroll to position [5860, 0]
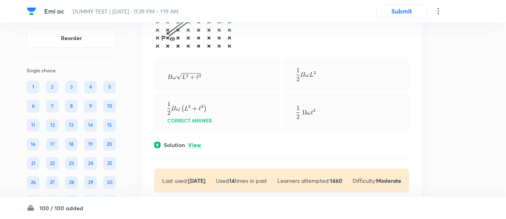
click at [195, 148] on p "View" at bounding box center [194, 146] width 13 height 6
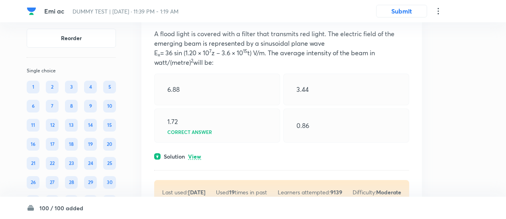
scroll to position [5176, 0]
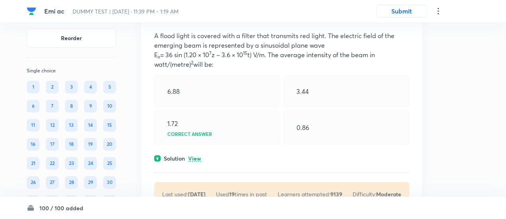
click at [195, 162] on p "View" at bounding box center [194, 159] width 13 height 6
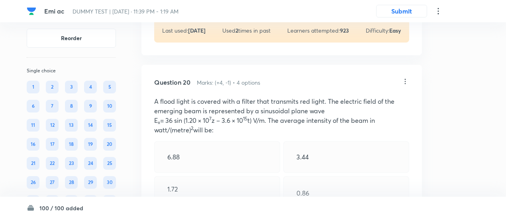
scroll to position [5110, 0]
click at [406, 86] on icon at bounding box center [405, 82] width 8 height 8
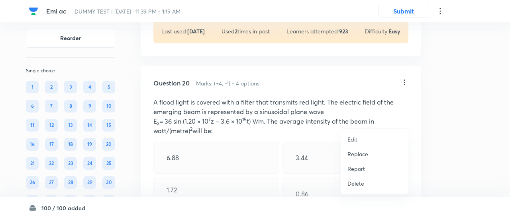
click at [351, 157] on p "Replace" at bounding box center [357, 154] width 21 height 8
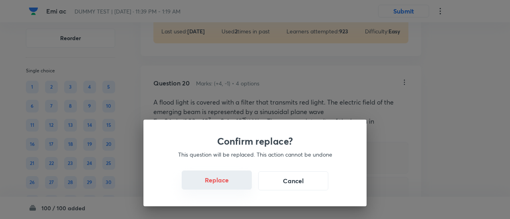
click at [215, 186] on button "Replace" at bounding box center [217, 180] width 70 height 19
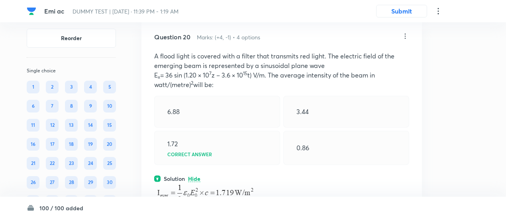
scroll to position [5155, 0]
click at [408, 41] on icon at bounding box center [405, 37] width 8 height 8
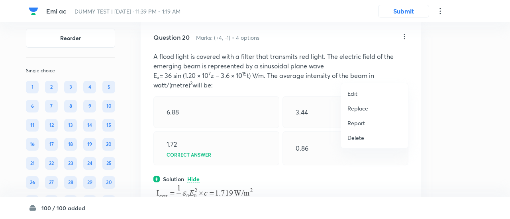
click at [361, 105] on p "Replace" at bounding box center [357, 108] width 21 height 8
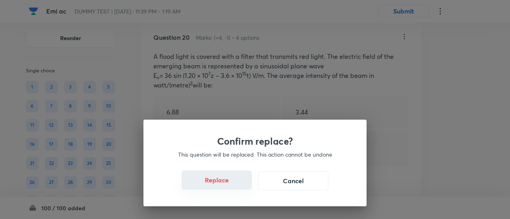
click at [226, 182] on button "Replace" at bounding box center [217, 180] width 70 height 19
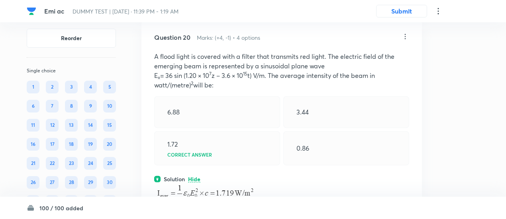
click at [406, 41] on icon at bounding box center [405, 37] width 8 height 8
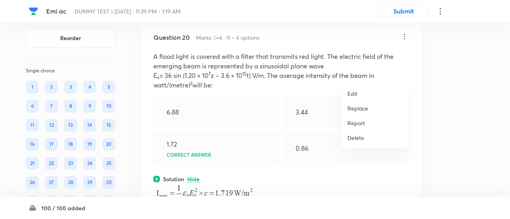
click at [356, 111] on p "Replace" at bounding box center [357, 108] width 21 height 8
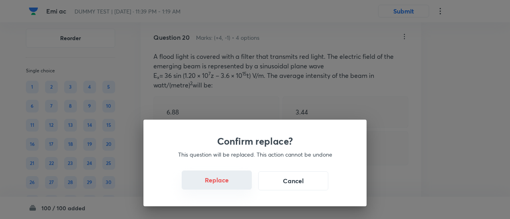
click at [230, 186] on button "Replace" at bounding box center [217, 180] width 70 height 19
click at [230, 186] on button "Replace" at bounding box center [217, 181] width 70 height 19
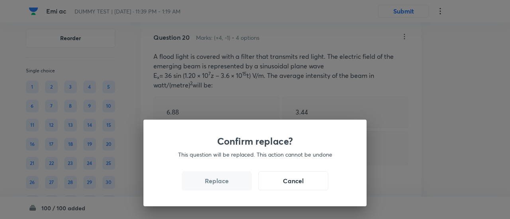
click at [230, 186] on button "Replace" at bounding box center [217, 181] width 70 height 19
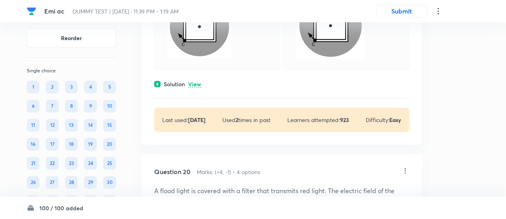
scroll to position [5009, 0]
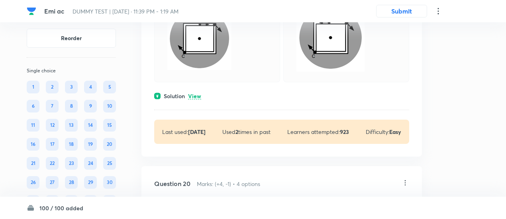
click at [193, 100] on p "View" at bounding box center [194, 97] width 13 height 6
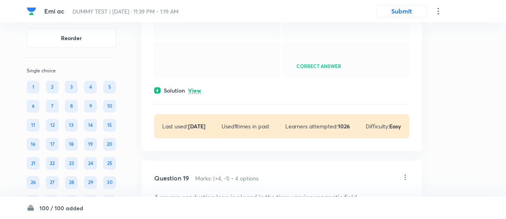
scroll to position [4570, 0]
click at [193, 94] on p "View" at bounding box center [194, 91] width 13 height 6
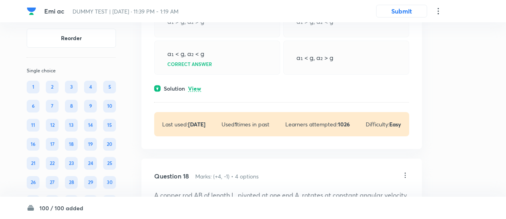
scroll to position [4290, 0]
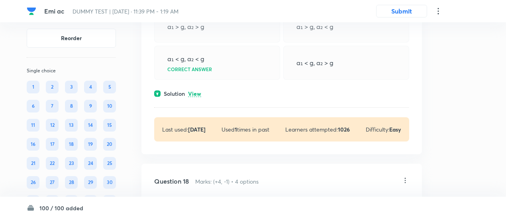
click at [195, 97] on p "View" at bounding box center [194, 94] width 13 height 6
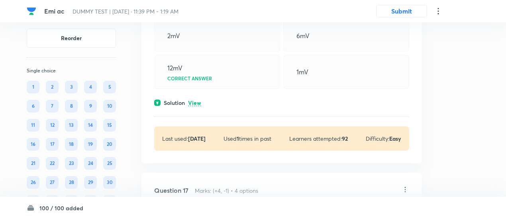
scroll to position [3998, 0]
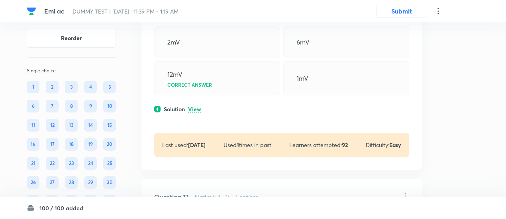
click at [196, 113] on p "View" at bounding box center [194, 110] width 13 height 6
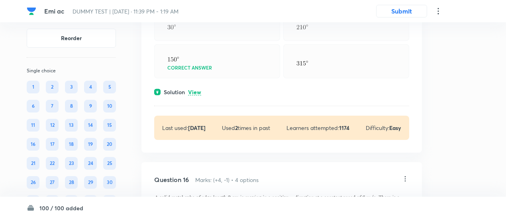
scroll to position [3801, 0]
click at [197, 96] on p "View" at bounding box center [194, 93] width 13 height 6
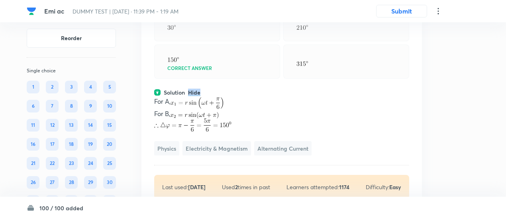
click at [197, 96] on p "Hide" at bounding box center [194, 93] width 12 height 6
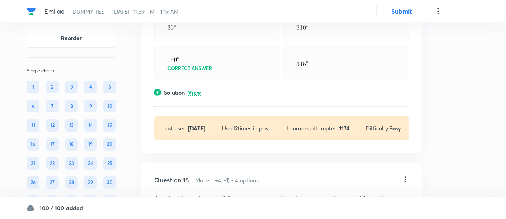
click at [197, 96] on p "View" at bounding box center [194, 93] width 13 height 6
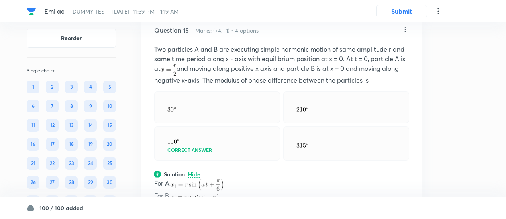
scroll to position [3719, 0]
click at [404, 34] on icon at bounding box center [405, 30] width 8 height 8
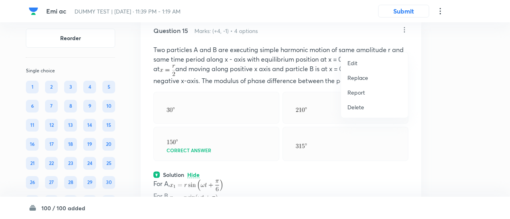
click at [363, 75] on p "Replace" at bounding box center [357, 78] width 21 height 8
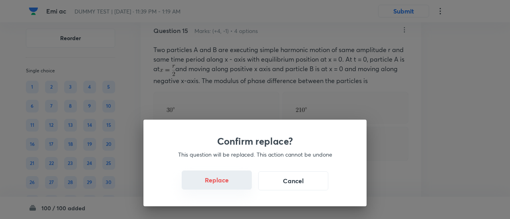
click at [215, 181] on button "Replace" at bounding box center [217, 180] width 70 height 19
click at [230, 188] on button "Replace" at bounding box center [217, 180] width 70 height 19
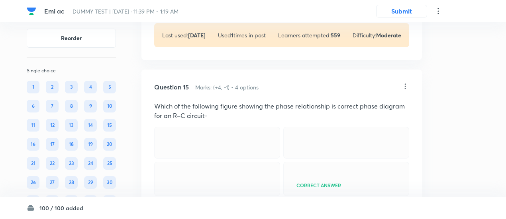
scroll to position [3660, 0]
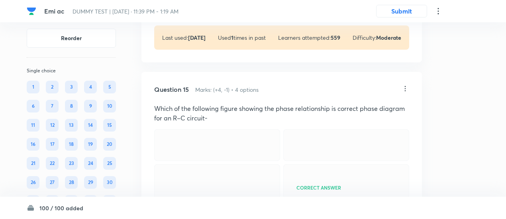
click at [408, 93] on icon at bounding box center [405, 89] width 8 height 8
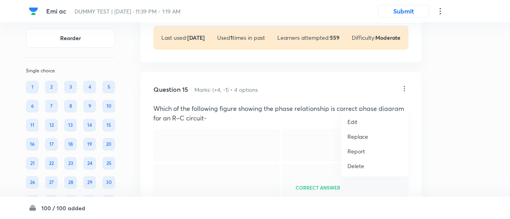
click at [359, 135] on p "Replace" at bounding box center [357, 137] width 21 height 8
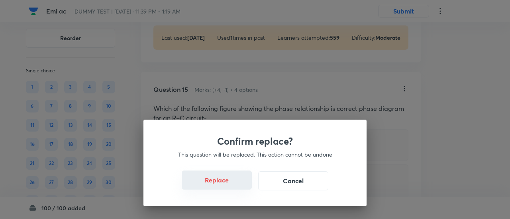
click at [222, 184] on button "Replace" at bounding box center [217, 180] width 70 height 19
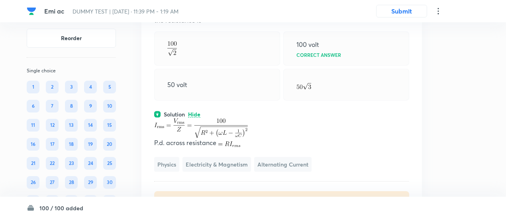
scroll to position [3747, 0]
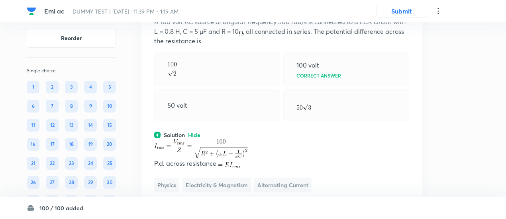
click at [259, 41] on p "A 100 volt AC source of angular frequency 500 rad/s is connected to a LCR circu…" at bounding box center [281, 31] width 255 height 29
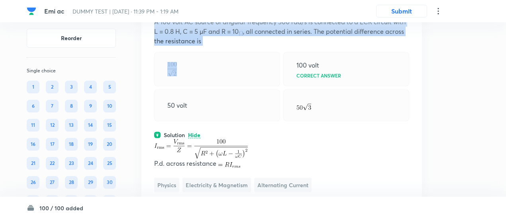
click at [259, 41] on p "A 100 volt AC source of angular frequency 500 rad/s is connected to a LCR circu…" at bounding box center [281, 31] width 255 height 29
copy p "A 100 volt AC source of angular frequency 500 rad/s is connected to a LCR circu…"
click at [277, 46] on p "A 100 volt AC source of angular frequency 500 rad/s is connected to a LCR circu…" at bounding box center [281, 31] width 255 height 29
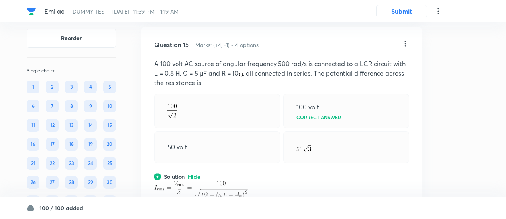
scroll to position [3705, 0]
click at [405, 48] on icon at bounding box center [405, 44] width 8 height 8
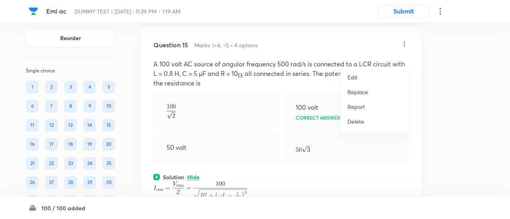
click at [357, 90] on p "Replace" at bounding box center [357, 92] width 21 height 8
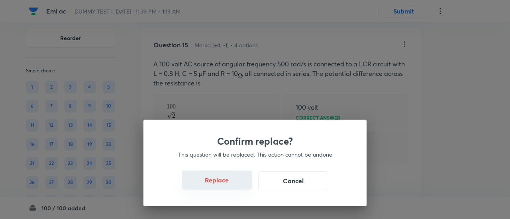
click at [226, 182] on button "Replace" at bounding box center [217, 180] width 70 height 19
click at [225, 186] on button "Replace" at bounding box center [217, 180] width 70 height 19
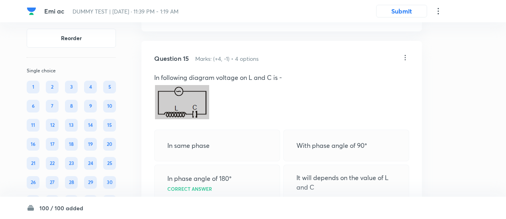
scroll to position [3684, 0]
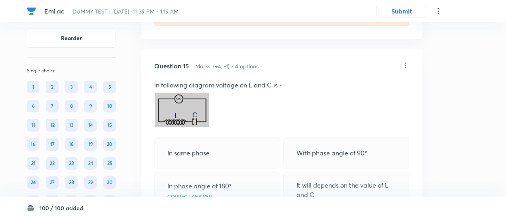
click at [404, 69] on icon at bounding box center [405, 65] width 8 height 8
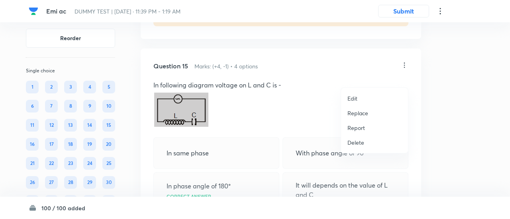
click at [359, 113] on p "Replace" at bounding box center [357, 113] width 21 height 8
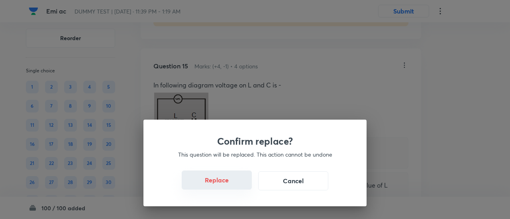
click at [236, 186] on button "Replace" at bounding box center [217, 180] width 70 height 19
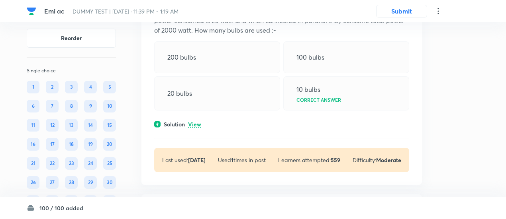
scroll to position [3536, 0]
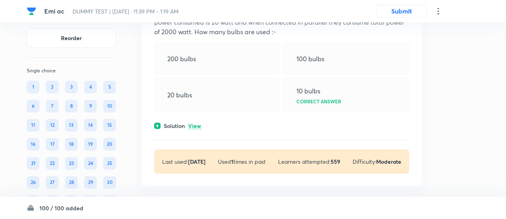
click at [197, 129] on p "View" at bounding box center [194, 126] width 13 height 6
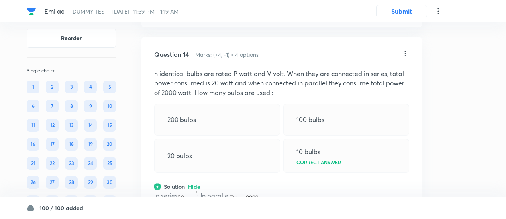
scroll to position [3475, 0]
click at [405, 58] on icon at bounding box center [405, 54] width 8 height 8
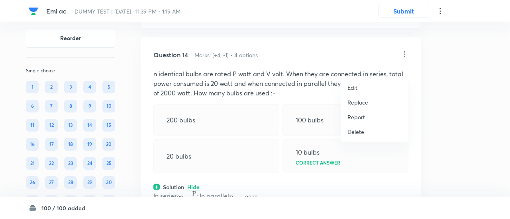
click at [368, 102] on li "Replace" at bounding box center [374, 102] width 67 height 15
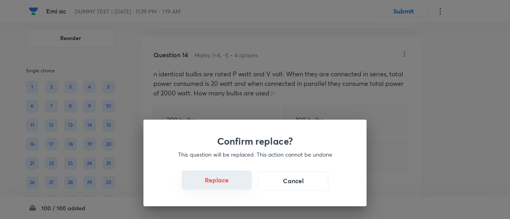
click at [230, 185] on button "Replace" at bounding box center [217, 180] width 70 height 19
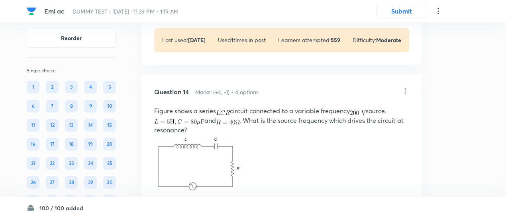
scroll to position [3432, 0]
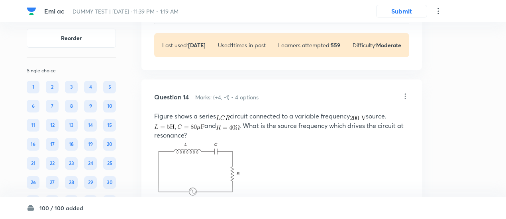
click at [405, 100] on icon at bounding box center [405, 96] width 8 height 8
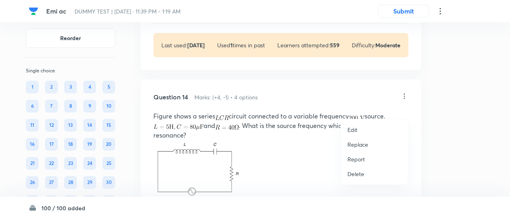
click at [357, 142] on p "Replace" at bounding box center [357, 145] width 21 height 8
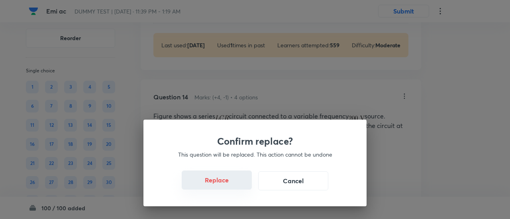
click at [228, 184] on button "Replace" at bounding box center [217, 180] width 70 height 19
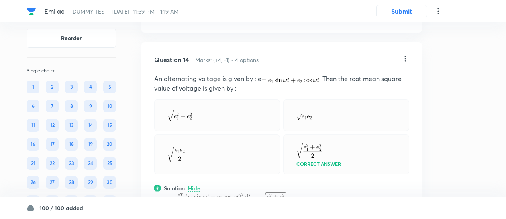
scroll to position [3466, 0]
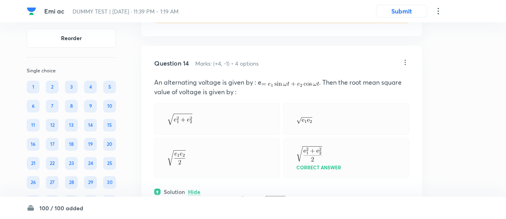
click at [404, 65] on icon at bounding box center [404, 62] width 1 height 5
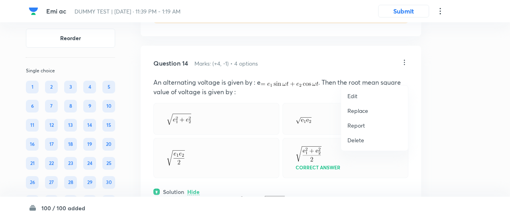
click at [360, 116] on li "Replace" at bounding box center [374, 111] width 67 height 15
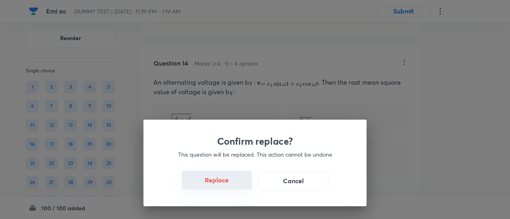
click at [229, 187] on button "Replace" at bounding box center [217, 180] width 70 height 19
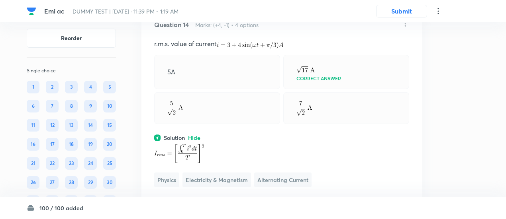
scroll to position [3502, 0]
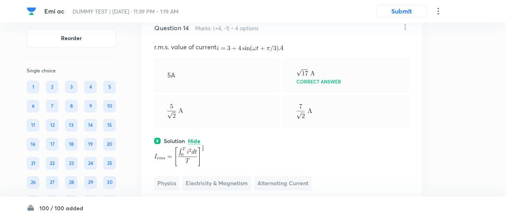
click at [406, 31] on icon at bounding box center [405, 27] width 8 height 8
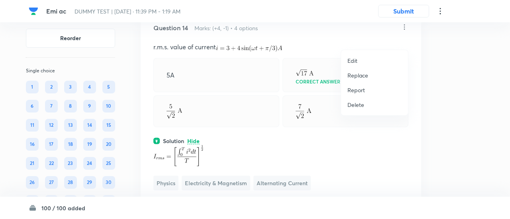
click at [361, 74] on p "Replace" at bounding box center [357, 75] width 21 height 8
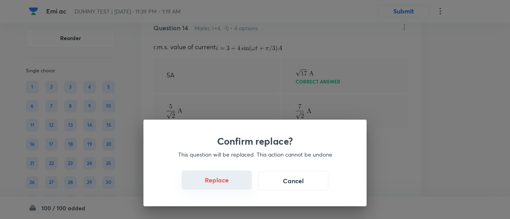
click at [221, 184] on button "Replace" at bounding box center [217, 180] width 70 height 19
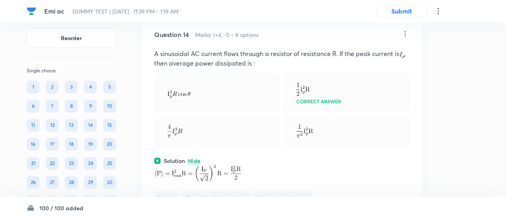
scroll to position [3494, 0]
click at [405, 38] on icon at bounding box center [405, 34] width 8 height 8
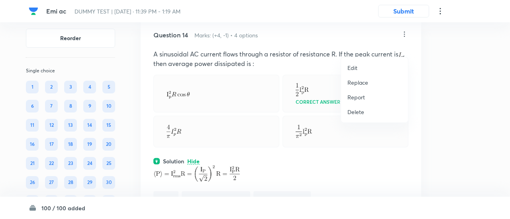
click at [362, 83] on p "Replace" at bounding box center [357, 82] width 21 height 8
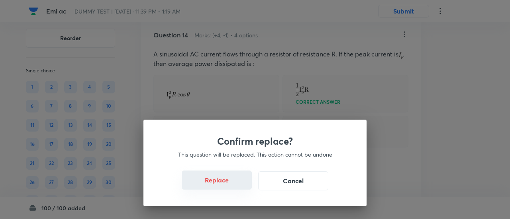
click at [218, 186] on button "Replace" at bounding box center [217, 180] width 70 height 19
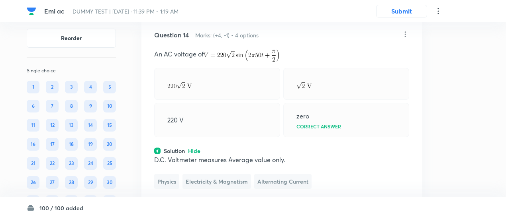
click at [404, 38] on icon at bounding box center [405, 34] width 8 height 8
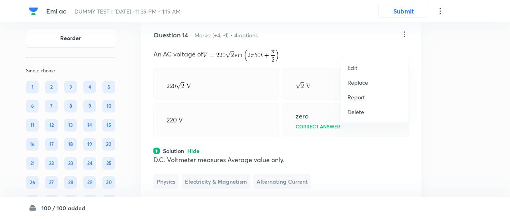
click at [361, 80] on p "Replace" at bounding box center [357, 82] width 21 height 8
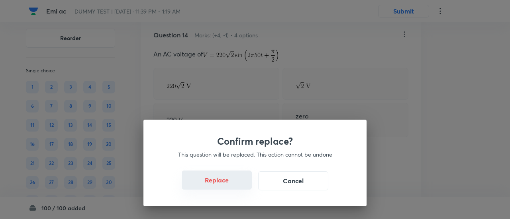
click at [227, 183] on button "Replace" at bounding box center [217, 180] width 70 height 19
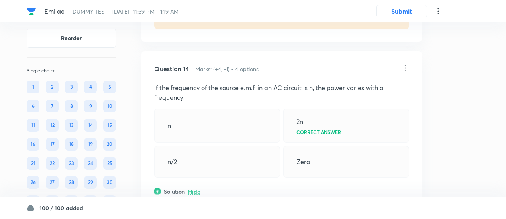
scroll to position [3460, 0]
click at [405, 72] on icon at bounding box center [405, 68] width 8 height 8
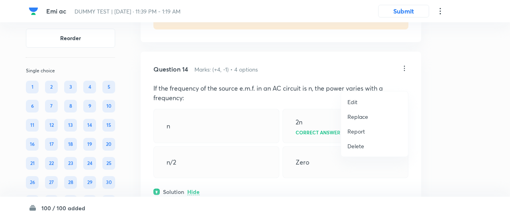
click at [354, 118] on p "Replace" at bounding box center [357, 117] width 21 height 8
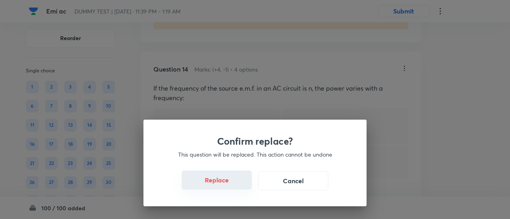
click at [235, 186] on button "Replace" at bounding box center [217, 180] width 70 height 19
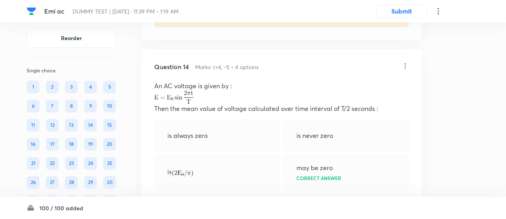
scroll to position [3461, 0]
click at [404, 70] on icon at bounding box center [404, 66] width 1 height 5
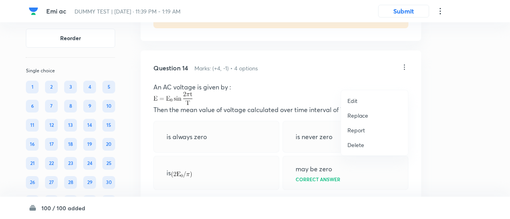
click at [358, 113] on p "Replace" at bounding box center [357, 115] width 21 height 8
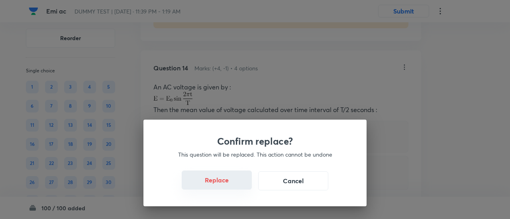
click at [224, 186] on button "Replace" at bounding box center [217, 180] width 70 height 19
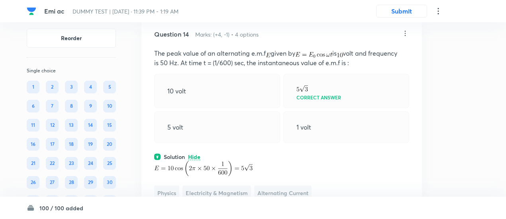
scroll to position [3490, 0]
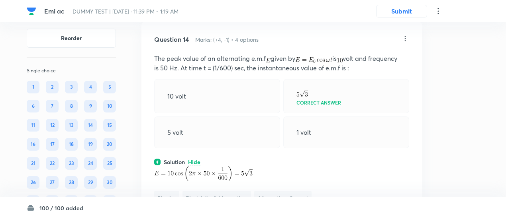
click at [404, 43] on icon at bounding box center [405, 39] width 8 height 8
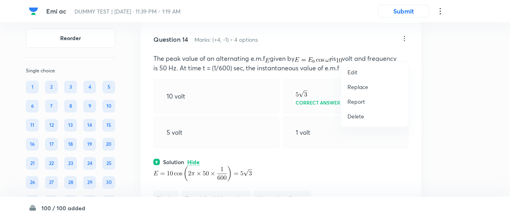
click at [361, 84] on p "Replace" at bounding box center [357, 87] width 21 height 8
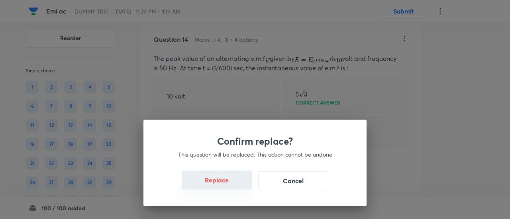
click at [221, 184] on button "Replace" at bounding box center [217, 180] width 70 height 19
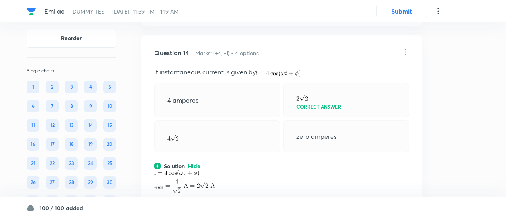
scroll to position [3465, 0]
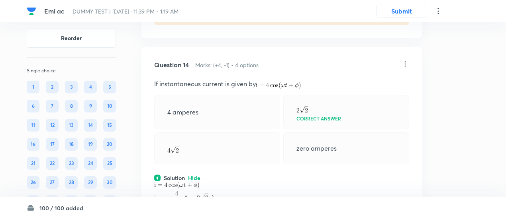
click at [404, 68] on icon at bounding box center [405, 64] width 8 height 8
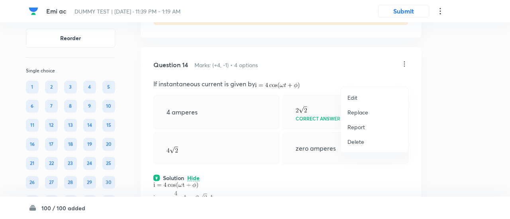
click at [360, 113] on p "Replace" at bounding box center [357, 112] width 21 height 8
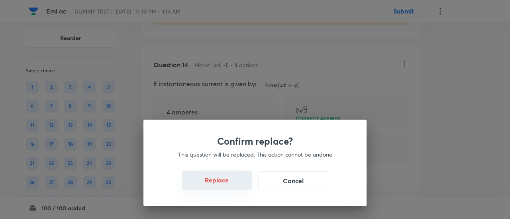
click at [225, 184] on button "Replace" at bounding box center [217, 180] width 70 height 19
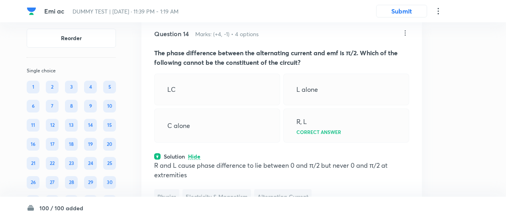
scroll to position [3475, 0]
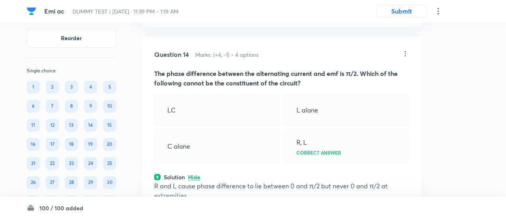
click at [404, 58] on icon at bounding box center [405, 54] width 8 height 8
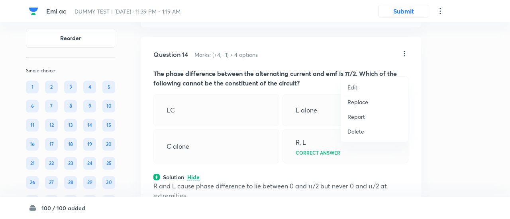
click at [363, 104] on p "Replace" at bounding box center [357, 102] width 21 height 8
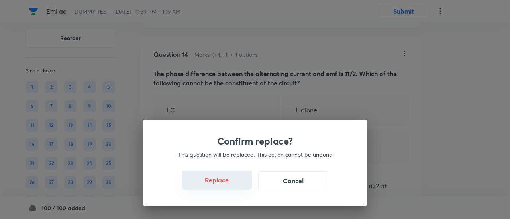
click at [225, 185] on button "Replace" at bounding box center [217, 180] width 70 height 19
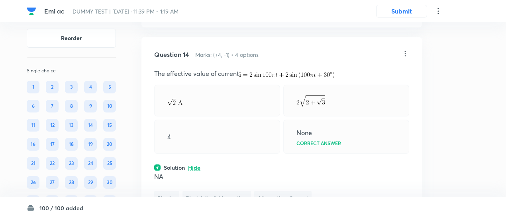
click at [405, 58] on icon at bounding box center [405, 54] width 8 height 8
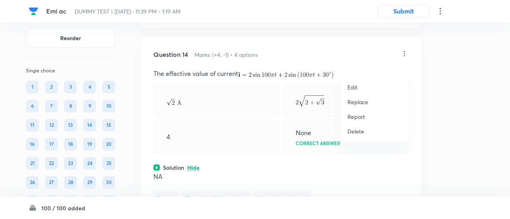
click at [357, 108] on li "Replace" at bounding box center [374, 102] width 67 height 15
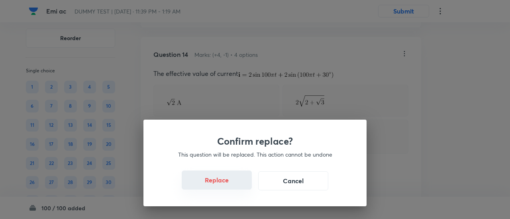
click at [241, 185] on button "Replace" at bounding box center [217, 180] width 70 height 19
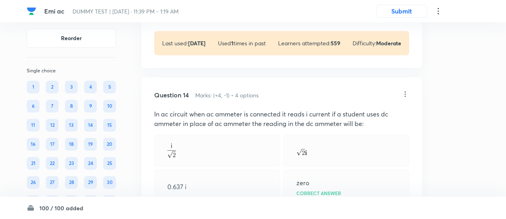
scroll to position [3431, 0]
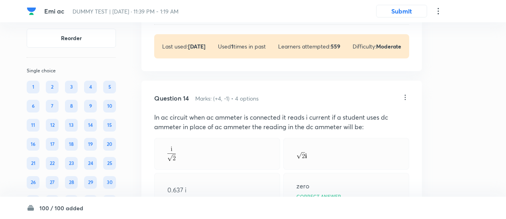
click at [406, 102] on icon at bounding box center [405, 98] width 8 height 8
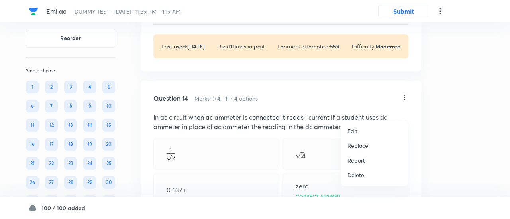
click at [358, 144] on p "Replace" at bounding box center [357, 146] width 21 height 8
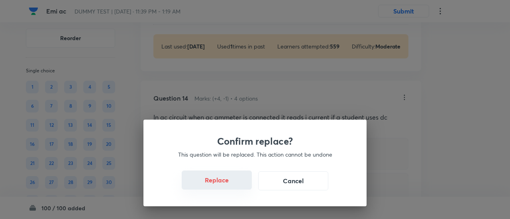
click at [232, 182] on button "Replace" at bounding box center [217, 180] width 70 height 19
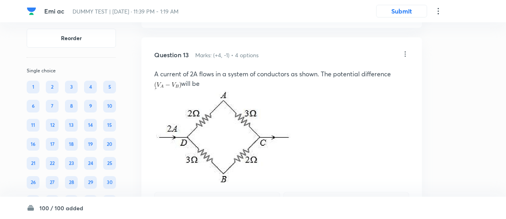
scroll to position [3165, 0]
click at [404, 59] on icon at bounding box center [405, 55] width 8 height 8
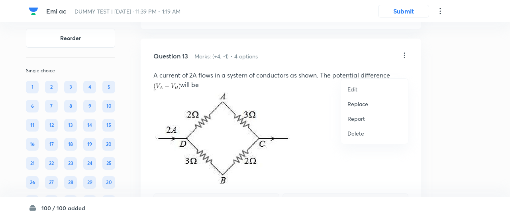
click at [356, 104] on p "Replace" at bounding box center [357, 104] width 21 height 8
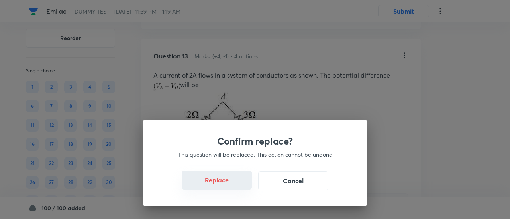
click at [219, 186] on button "Replace" at bounding box center [217, 180] width 70 height 19
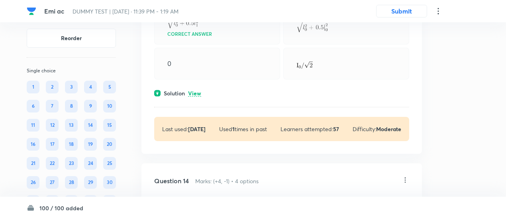
scroll to position [3244, 0]
click at [198, 96] on p "View" at bounding box center [194, 93] width 13 height 6
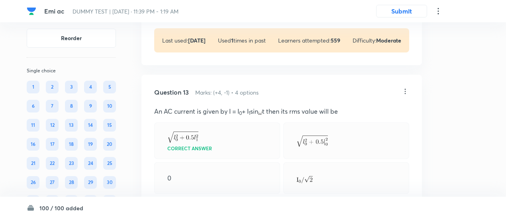
scroll to position [3126, 0]
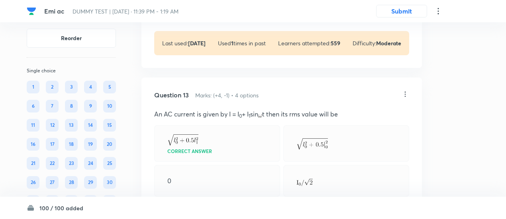
click at [406, 98] on icon at bounding box center [405, 94] width 8 height 8
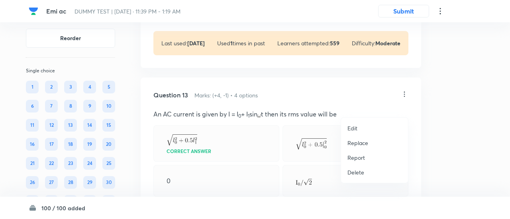
click at [349, 141] on p "Replace" at bounding box center [357, 143] width 21 height 8
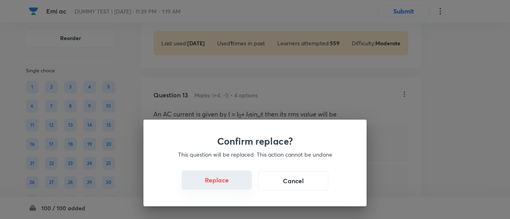
click at [215, 181] on button "Replace" at bounding box center [217, 180] width 70 height 19
click at [215, 181] on button "Replace" at bounding box center [217, 181] width 70 height 19
click at [215, 181] on button "Replace" at bounding box center [217, 180] width 70 height 19
click at [215, 181] on button "Replace" at bounding box center [217, 181] width 70 height 19
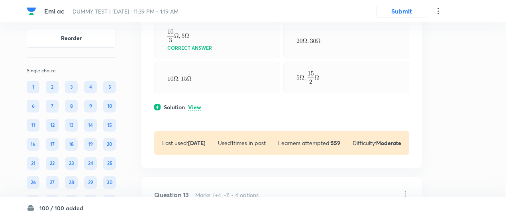
scroll to position [3026, 0]
click at [197, 111] on p "View" at bounding box center [194, 108] width 13 height 6
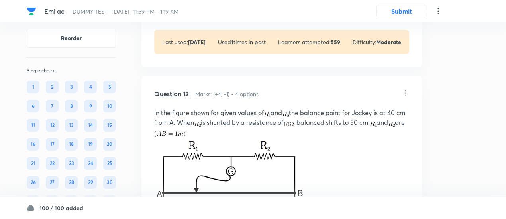
scroll to position [2801, 0]
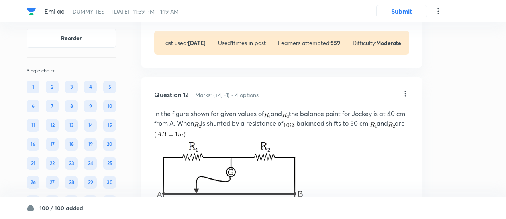
click at [401, 98] on icon at bounding box center [405, 94] width 8 height 8
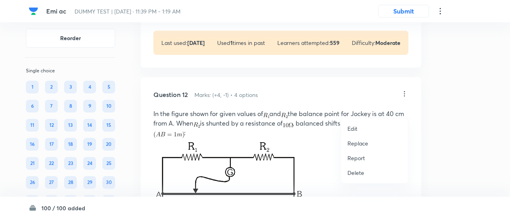
click at [356, 141] on p "Replace" at bounding box center [357, 143] width 21 height 8
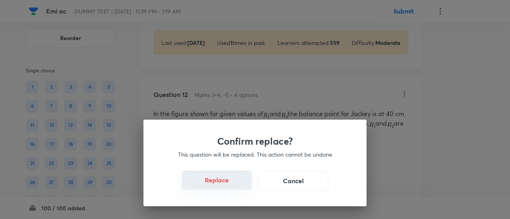
click at [226, 185] on button "Replace" at bounding box center [217, 180] width 70 height 19
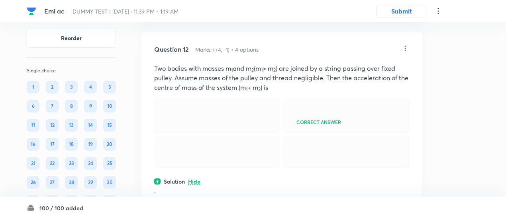
scroll to position [2845, 0]
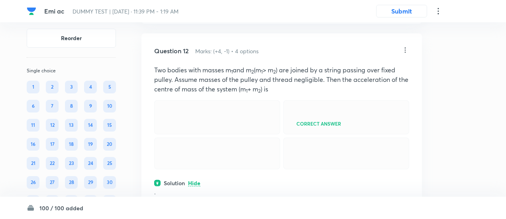
click at [405, 54] on icon at bounding box center [405, 50] width 8 height 8
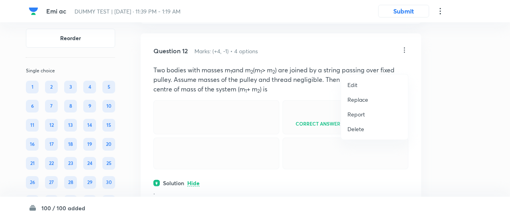
click at [362, 98] on p "Replace" at bounding box center [357, 100] width 21 height 8
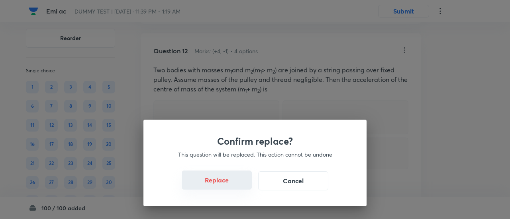
click at [225, 180] on button "Replace" at bounding box center [217, 180] width 70 height 19
click at [226, 186] on button "Replace" at bounding box center [217, 181] width 70 height 19
click at [226, 186] on button "Replace" at bounding box center [217, 180] width 70 height 19
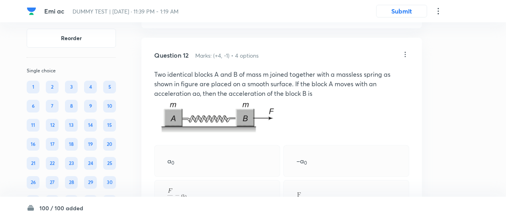
scroll to position [2840, 0]
click at [405, 60] on div at bounding box center [405, 55] width 8 height 9
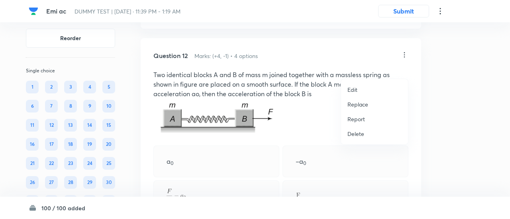
click at [357, 105] on p "Replace" at bounding box center [357, 104] width 21 height 8
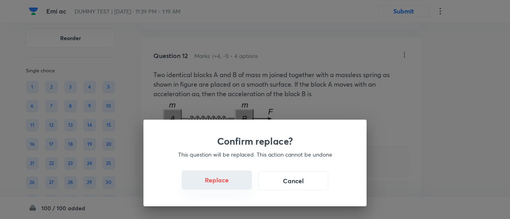
click at [231, 184] on button "Replace" at bounding box center [217, 180] width 70 height 19
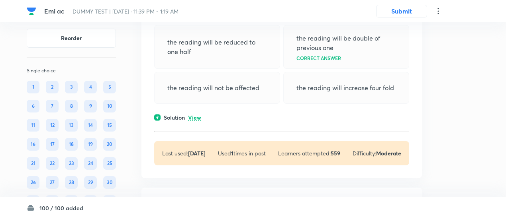
scroll to position [2688, 0]
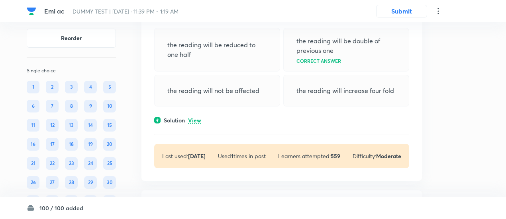
click at [195, 124] on p "View" at bounding box center [194, 121] width 13 height 6
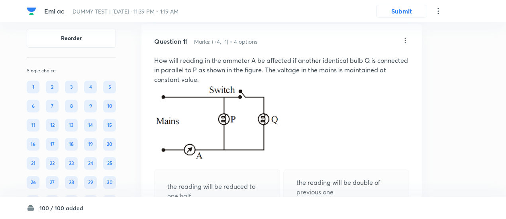
scroll to position [2531, 0]
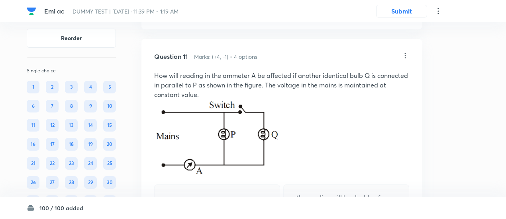
click at [403, 60] on icon at bounding box center [405, 56] width 8 height 8
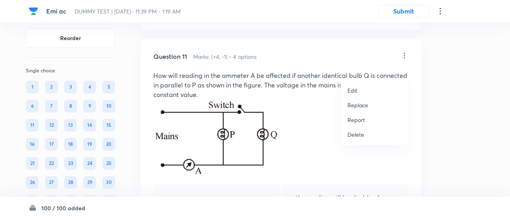
click at [357, 105] on p "Replace" at bounding box center [357, 105] width 21 height 8
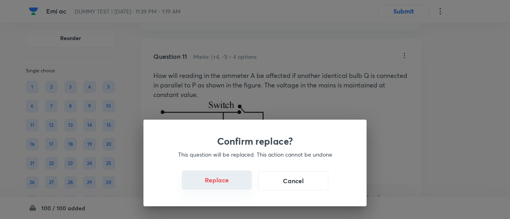
click at [222, 185] on button "Replace" at bounding box center [217, 180] width 70 height 19
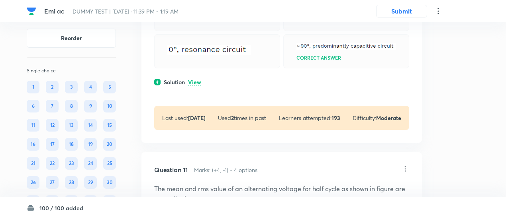
scroll to position [2412, 0]
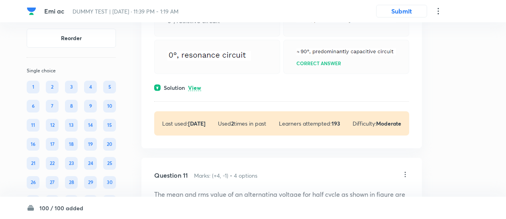
click at [194, 98] on div "Question 10 Marks: (+4, -1) • 4 options 0°, resistive circuit Correct answer So…" at bounding box center [281, 48] width 280 height 199
click at [194, 91] on p "View" at bounding box center [194, 88] width 13 height 6
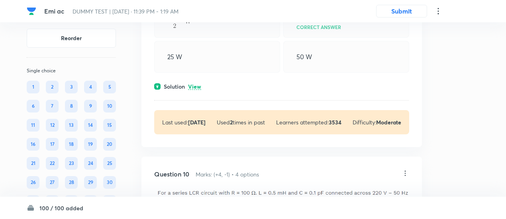
scroll to position [2204, 0]
click at [194, 90] on p "View" at bounding box center [194, 87] width 13 height 6
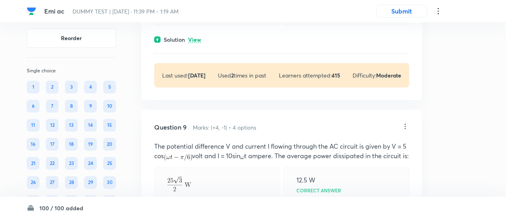
scroll to position [2040, 0]
click at [197, 43] on p "View" at bounding box center [194, 40] width 13 height 6
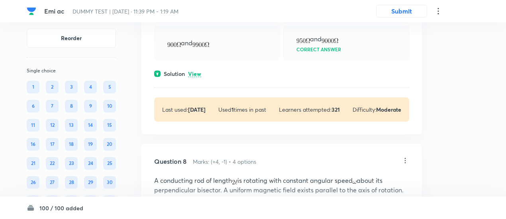
scroll to position [1698, 0]
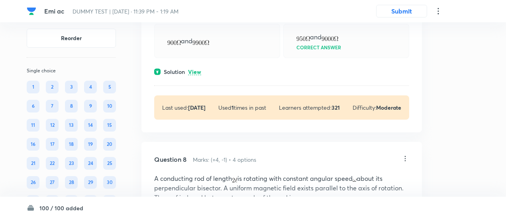
click at [193, 75] on p "View" at bounding box center [194, 72] width 13 height 6
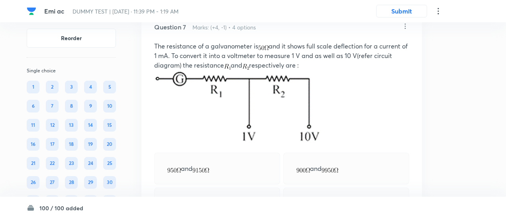
scroll to position [1530, 0]
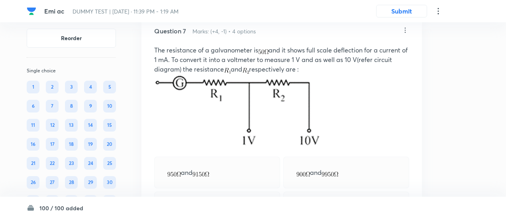
click at [404, 34] on icon at bounding box center [405, 30] width 8 height 8
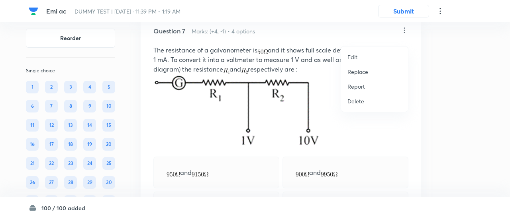
click at [356, 72] on p "Replace" at bounding box center [357, 72] width 21 height 8
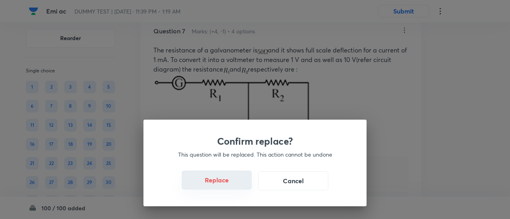
click at [219, 186] on button "Replace" at bounding box center [217, 180] width 70 height 19
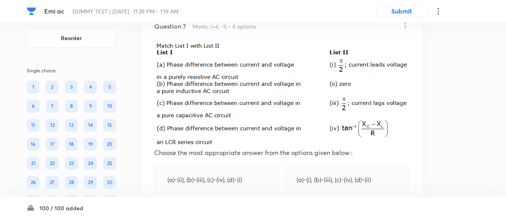
scroll to position [1535, 0]
click at [404, 30] on icon at bounding box center [405, 26] width 8 height 8
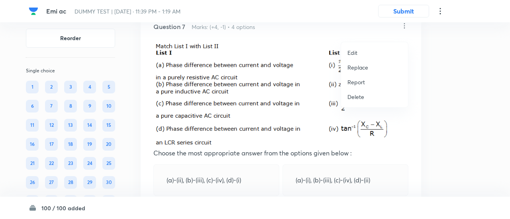
click at [365, 71] on p "Replace" at bounding box center [357, 67] width 21 height 8
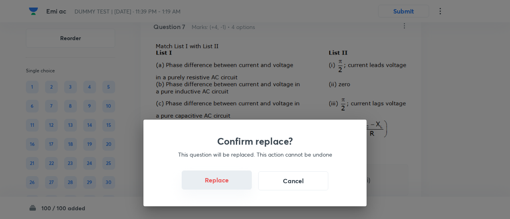
click at [225, 182] on button "Replace" at bounding box center [217, 180] width 70 height 19
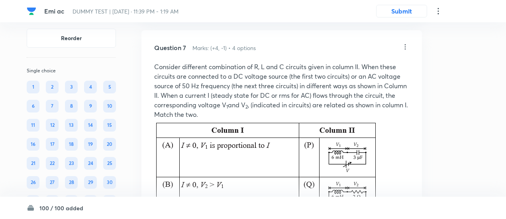
scroll to position [1512, 0]
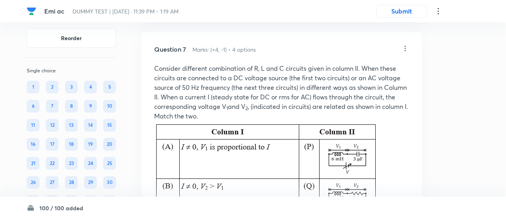
click at [406, 53] on icon at bounding box center [405, 49] width 8 height 8
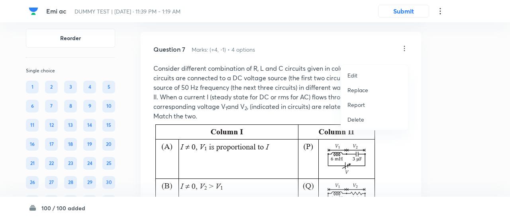
click at [355, 95] on li "Replace" at bounding box center [374, 90] width 67 height 15
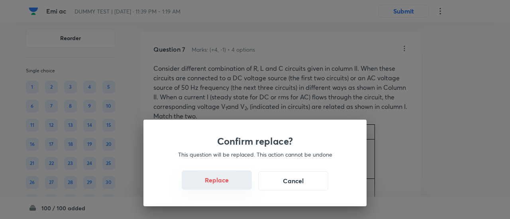
click at [222, 181] on button "Replace" at bounding box center [217, 180] width 70 height 19
click at [222, 184] on button "Replace" at bounding box center [217, 180] width 70 height 19
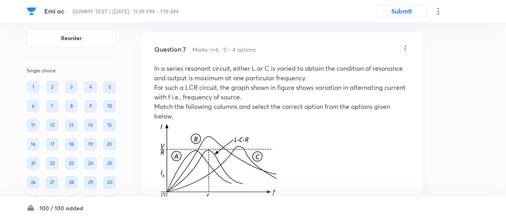
click at [404, 53] on icon at bounding box center [405, 49] width 8 height 8
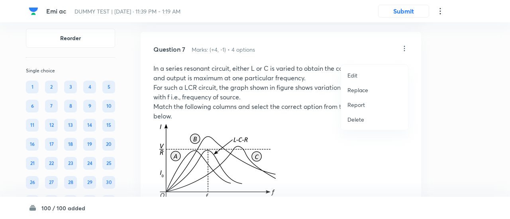
click at [357, 88] on p "Replace" at bounding box center [357, 90] width 21 height 8
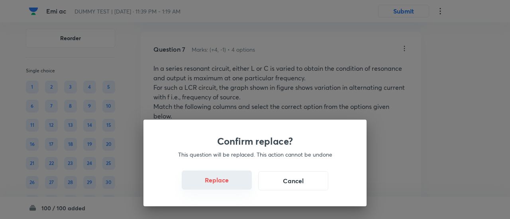
click at [228, 183] on button "Replace" at bounding box center [217, 180] width 70 height 19
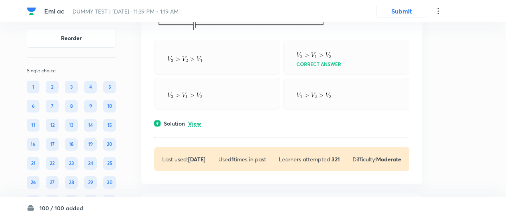
scroll to position [1349, 0]
click at [198, 128] on p "View" at bounding box center [194, 125] width 13 height 6
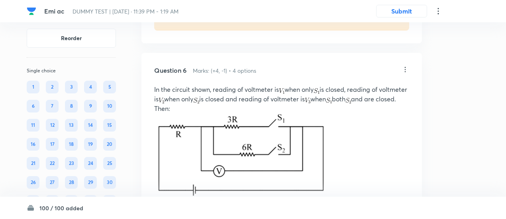
scroll to position [1184, 0]
click at [404, 72] on icon at bounding box center [404, 69] width 1 height 5
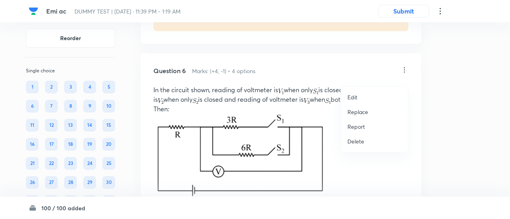
click at [361, 107] on li "Replace" at bounding box center [374, 112] width 67 height 15
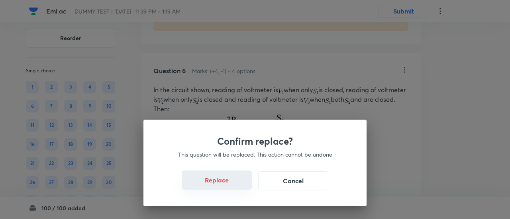
click at [222, 183] on button "Replace" at bounding box center [217, 180] width 70 height 19
click at [224, 185] on button "Replace" at bounding box center [217, 180] width 70 height 19
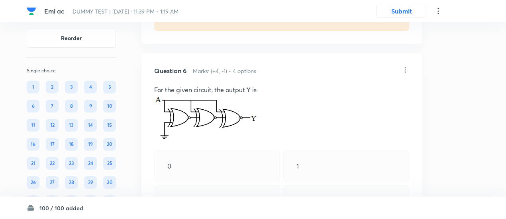
click at [406, 74] on icon at bounding box center [405, 70] width 8 height 8
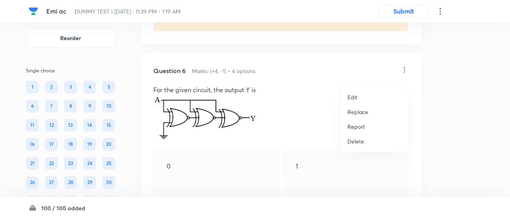
click at [352, 112] on p "Replace" at bounding box center [357, 112] width 21 height 8
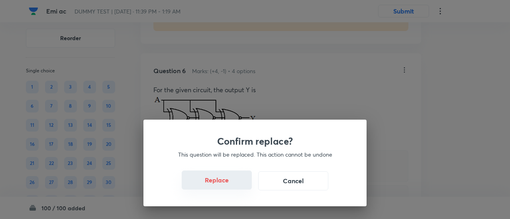
click at [229, 185] on button "Replace" at bounding box center [217, 180] width 70 height 19
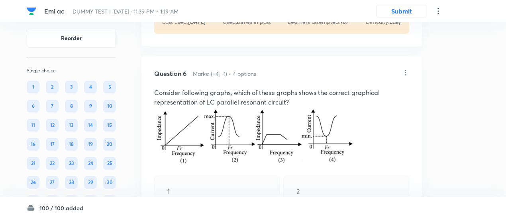
scroll to position [1180, 0]
click at [405, 76] on icon at bounding box center [404, 72] width 1 height 5
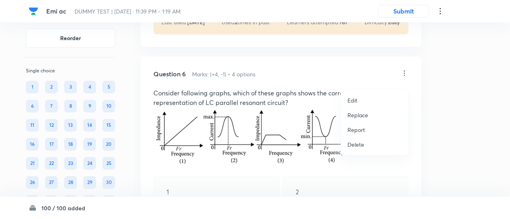
click at [360, 116] on p "Replace" at bounding box center [357, 115] width 21 height 8
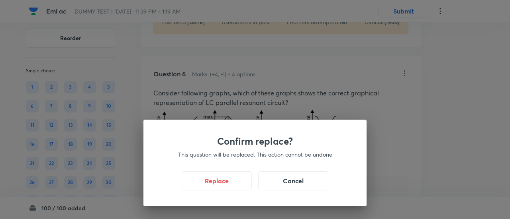
click at [225, 191] on div "Confirm replace? This question will be replaced. This action cannot be undone R…" at bounding box center [254, 163] width 223 height 87
click at [225, 186] on button "Replace" at bounding box center [217, 180] width 70 height 19
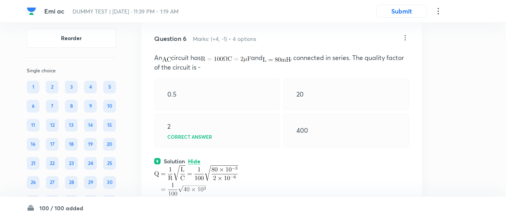
scroll to position [1204, 0]
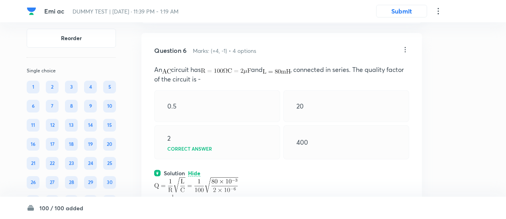
click at [403, 54] on icon at bounding box center [405, 50] width 8 height 8
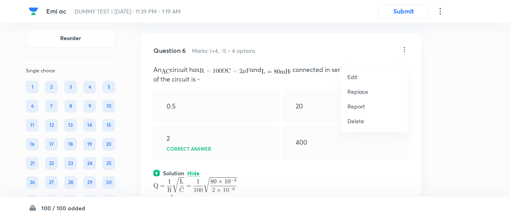
click at [364, 91] on p "Replace" at bounding box center [357, 92] width 21 height 8
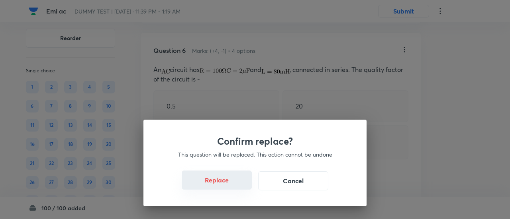
click at [231, 184] on button "Replace" at bounding box center [217, 180] width 70 height 19
click at [225, 186] on button "Replace" at bounding box center [217, 180] width 70 height 19
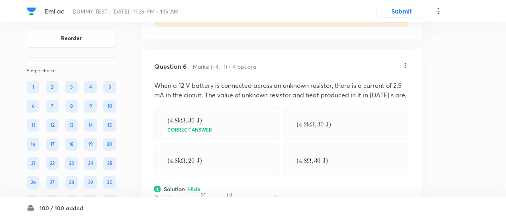
scroll to position [1187, 0]
click at [403, 70] on icon at bounding box center [405, 67] width 8 height 8
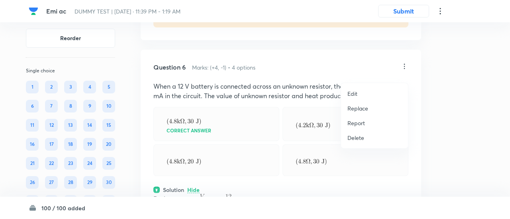
click at [349, 109] on p "Replace" at bounding box center [357, 108] width 21 height 8
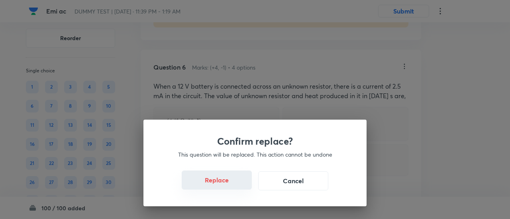
click at [221, 187] on button "Replace" at bounding box center [217, 180] width 70 height 19
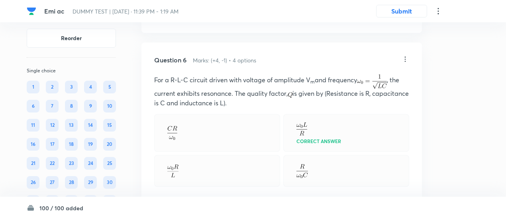
scroll to position [1189, 0]
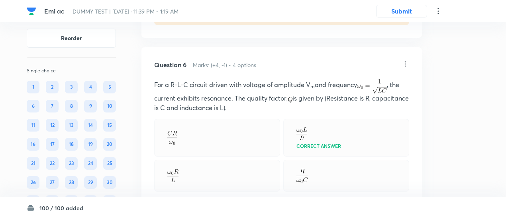
click at [406, 68] on icon at bounding box center [405, 64] width 8 height 8
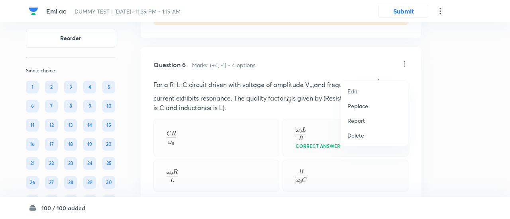
click at [366, 104] on p "Replace" at bounding box center [357, 106] width 21 height 8
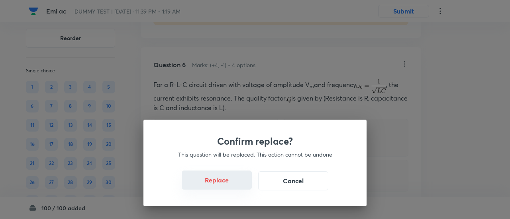
click at [229, 186] on button "Replace" at bounding box center [217, 180] width 70 height 19
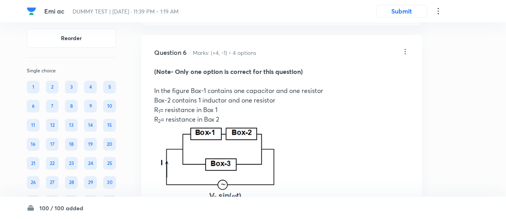
scroll to position [1201, 0]
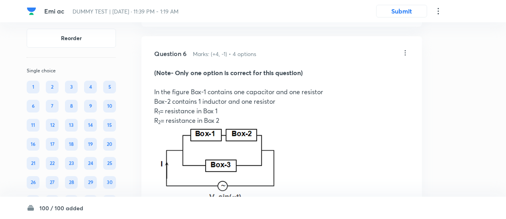
click at [406, 57] on icon at bounding box center [405, 53] width 8 height 8
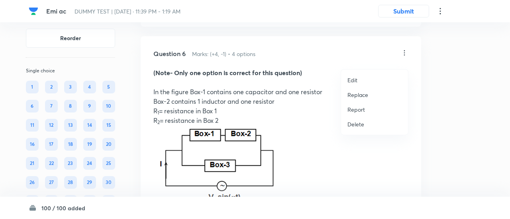
click at [357, 96] on p "Replace" at bounding box center [357, 95] width 21 height 8
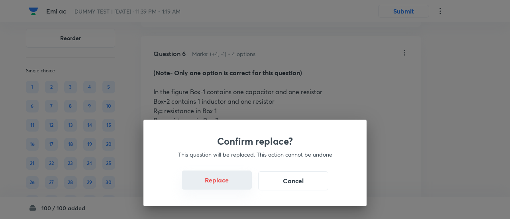
click at [227, 187] on button "Replace" at bounding box center [217, 180] width 70 height 19
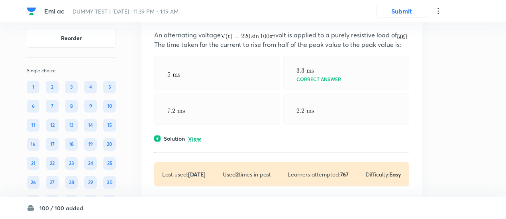
scroll to position [1024, 0]
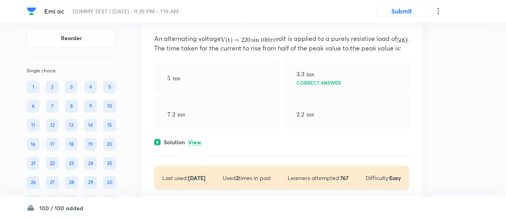
click at [200, 146] on p "View" at bounding box center [194, 143] width 13 height 6
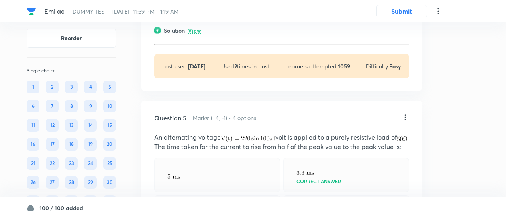
scroll to position [925, 0]
click at [407, 116] on icon at bounding box center [405, 118] width 8 height 8
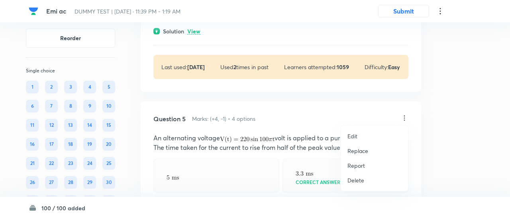
click at [362, 151] on p "Replace" at bounding box center [357, 151] width 21 height 8
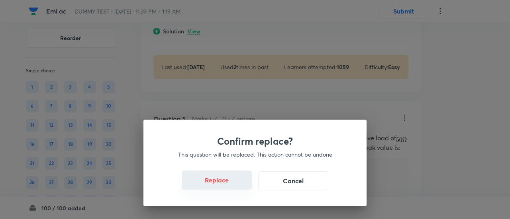
click at [226, 185] on button "Replace" at bounding box center [217, 180] width 70 height 19
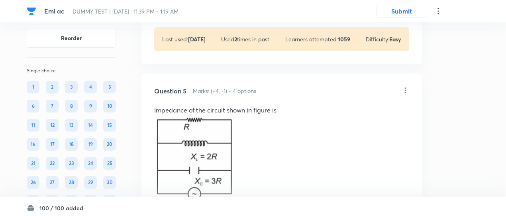
scroll to position [950, 0]
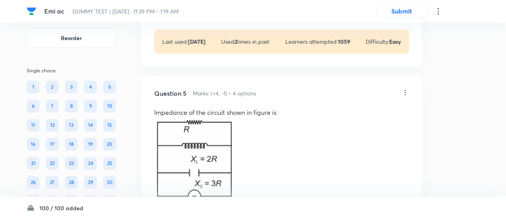
click at [404, 89] on icon at bounding box center [405, 93] width 8 height 8
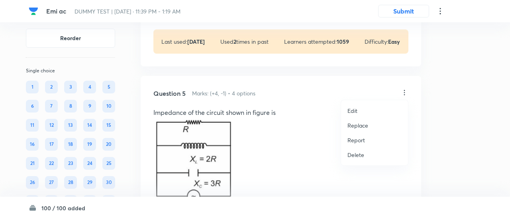
click at [358, 127] on p "Replace" at bounding box center [357, 125] width 21 height 8
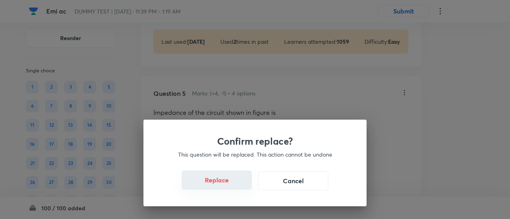
click at [222, 185] on button "Replace" at bounding box center [217, 180] width 70 height 19
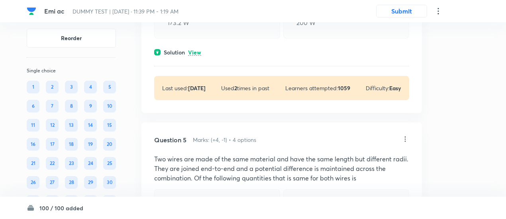
scroll to position [903, 0]
click at [408, 137] on icon at bounding box center [405, 140] width 8 height 8
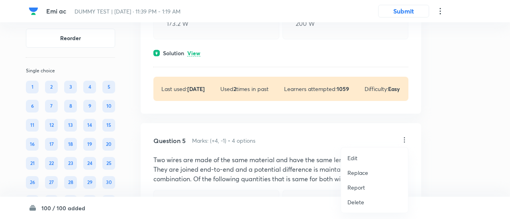
click at [363, 171] on p "Replace" at bounding box center [357, 173] width 21 height 8
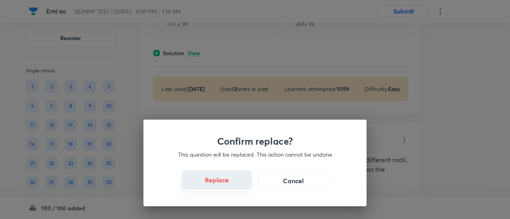
click at [231, 188] on button "Replace" at bounding box center [217, 180] width 70 height 19
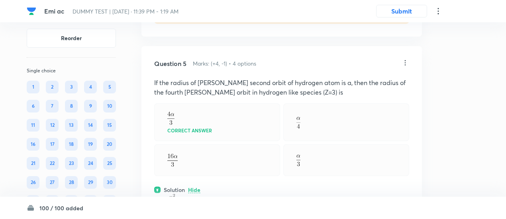
scroll to position [955, 0]
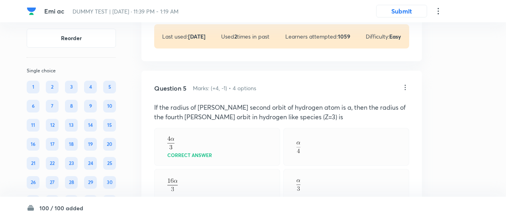
click at [405, 86] on icon at bounding box center [405, 88] width 8 height 8
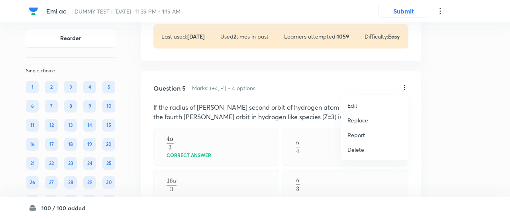
click at [362, 122] on p "Replace" at bounding box center [357, 120] width 21 height 8
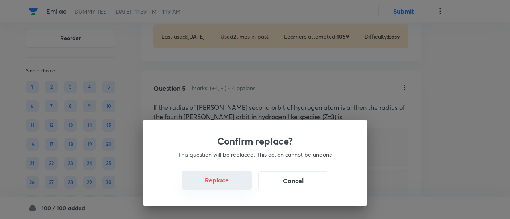
click at [232, 186] on button "Replace" at bounding box center [217, 180] width 70 height 19
click at [232, 186] on button "Replace" at bounding box center [217, 181] width 70 height 19
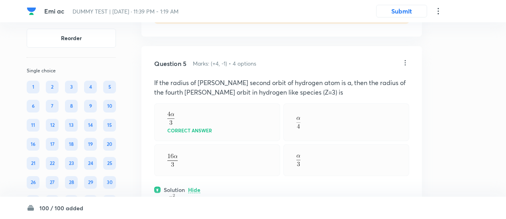
scroll to position [973, 0]
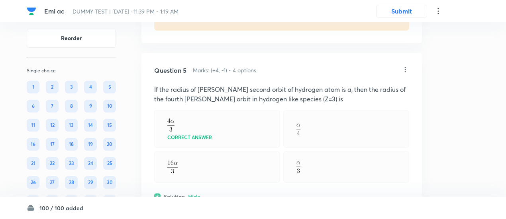
click at [402, 69] on icon at bounding box center [405, 70] width 8 height 8
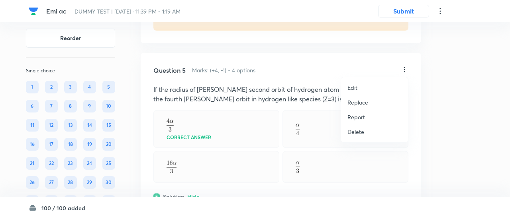
click at [352, 104] on p "Replace" at bounding box center [357, 102] width 21 height 8
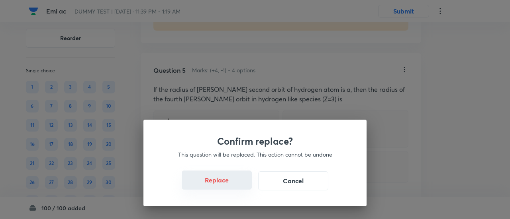
click at [225, 183] on button "Replace" at bounding box center [217, 180] width 70 height 19
click at [225, 187] on button "Replace" at bounding box center [217, 180] width 70 height 19
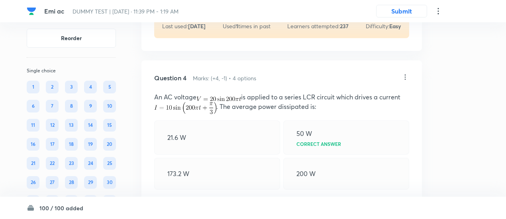
scroll to position [752, 0]
